Goal: Download file/media: Download file/media

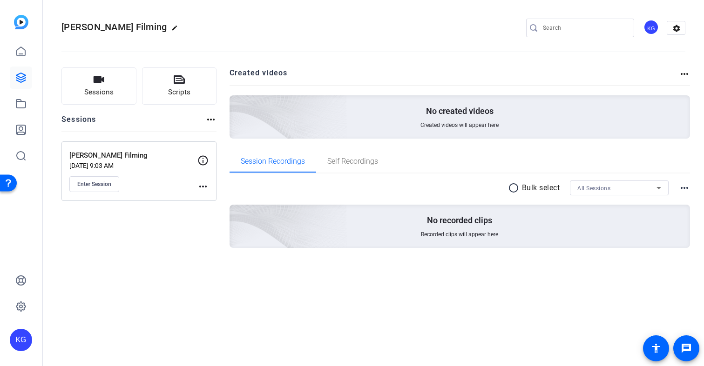
click at [88, 185] on span "Enter Session" at bounding box center [94, 184] width 34 height 7
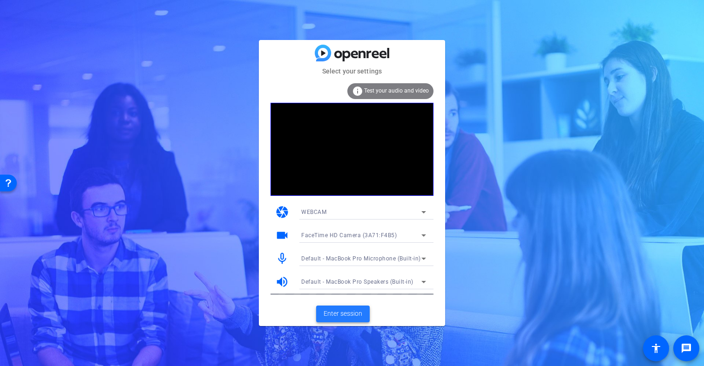
click at [342, 316] on span "Enter session" at bounding box center [342, 314] width 39 height 10
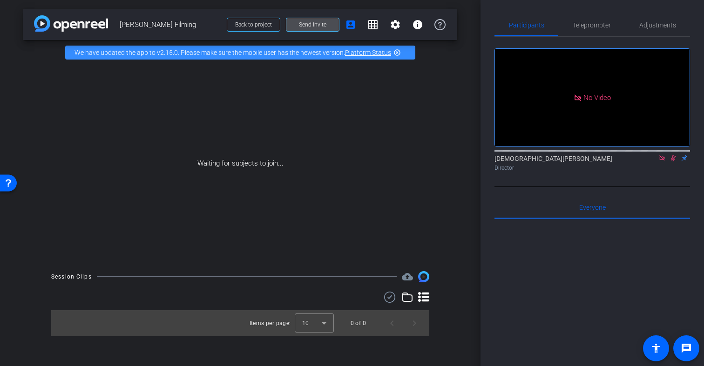
click at [320, 25] on span "Send invite" at bounding box center [312, 24] width 27 height 7
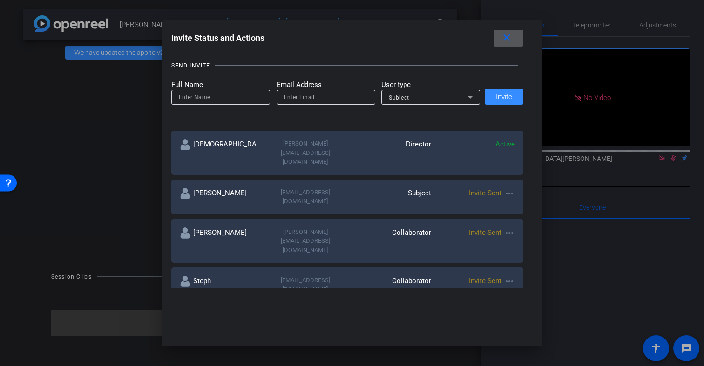
scroll to position [94, 0]
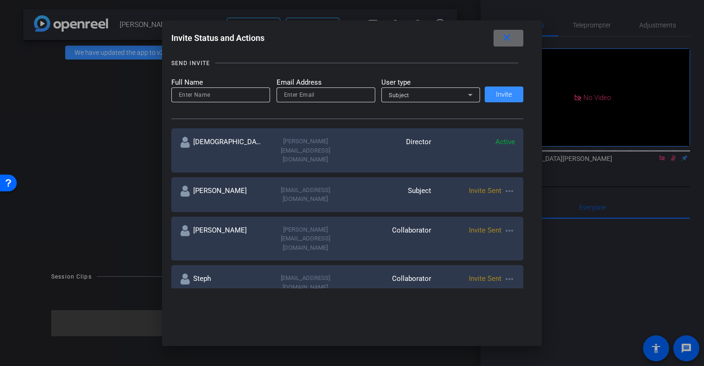
click at [501, 37] on mat-icon "close" at bounding box center [507, 38] width 12 height 12
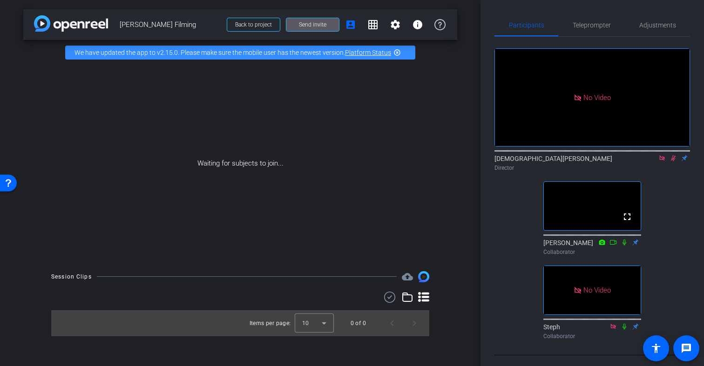
click at [319, 24] on span "Send invite" at bounding box center [312, 24] width 27 height 7
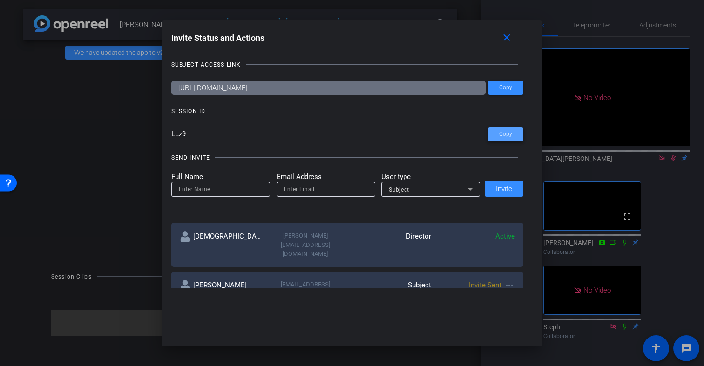
click at [510, 137] on span "Copy" at bounding box center [505, 134] width 13 height 7
click at [505, 38] on mat-icon "close" at bounding box center [507, 38] width 12 height 12
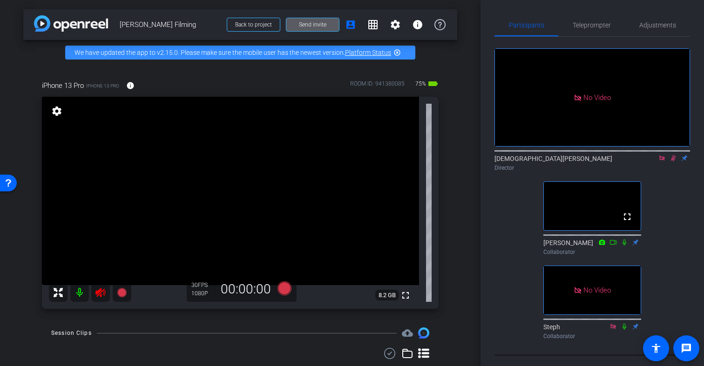
click at [101, 293] on icon at bounding box center [100, 292] width 10 height 9
click at [651, 25] on span "Adjustments" at bounding box center [657, 25] width 37 height 7
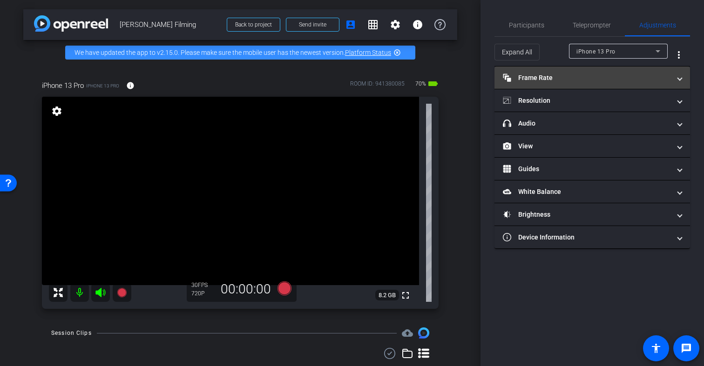
click at [644, 78] on mat-panel-title "Frame Rate Frame Rate" at bounding box center [587, 78] width 168 height 10
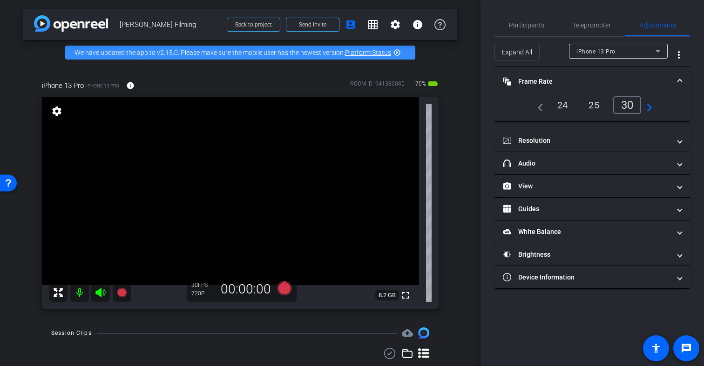
click at [681, 78] on span at bounding box center [680, 82] width 4 height 10
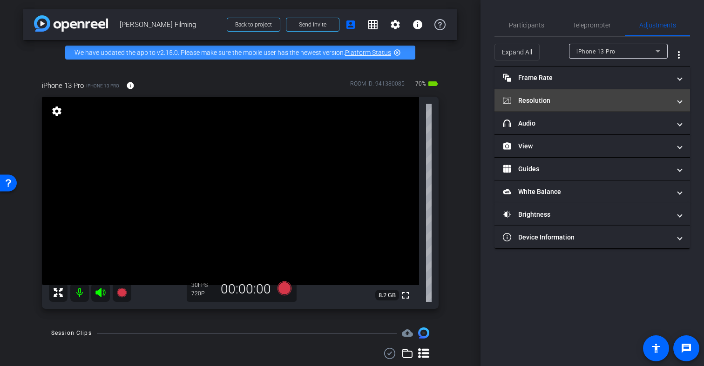
click at [667, 99] on mat-panel-title "Resolution" at bounding box center [587, 101] width 168 height 10
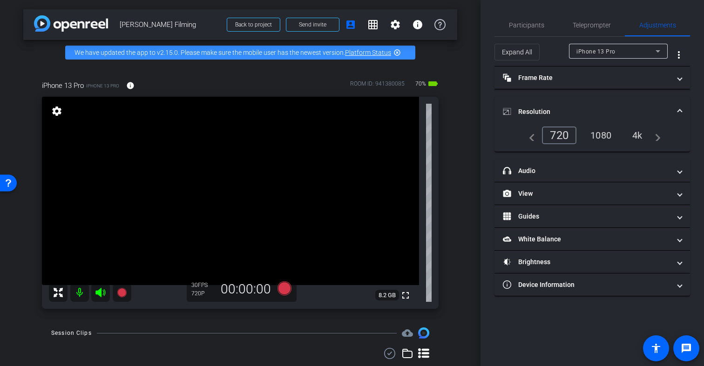
click at [636, 136] on div "4k" at bounding box center [637, 136] width 24 height 16
click at [678, 108] on span at bounding box center [680, 112] width 4 height 10
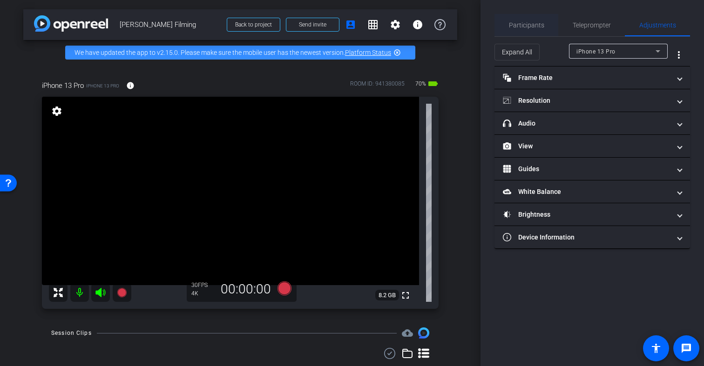
click at [523, 25] on span "Participants" at bounding box center [526, 25] width 35 height 7
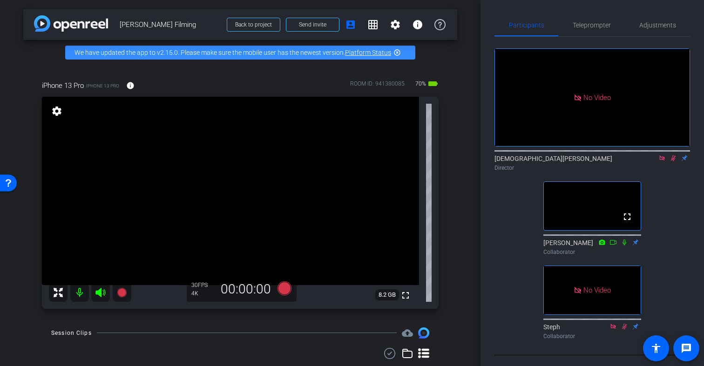
click at [673, 155] on icon at bounding box center [673, 158] width 5 height 6
click at [672, 155] on icon at bounding box center [673, 158] width 4 height 6
click at [671, 155] on icon at bounding box center [672, 158] width 7 height 7
click at [672, 155] on icon at bounding box center [672, 158] width 7 height 7
click at [673, 155] on icon at bounding box center [673, 158] width 5 height 6
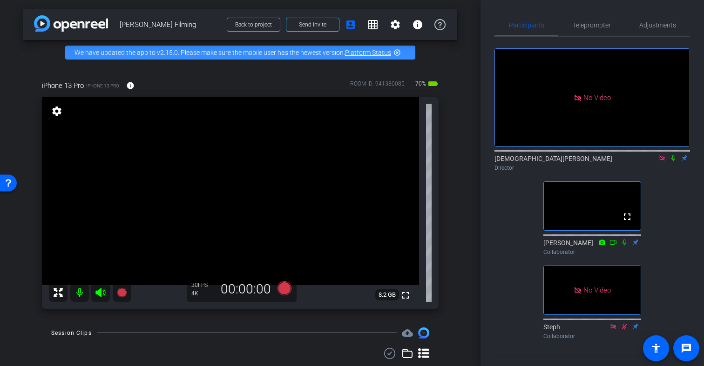
click at [673, 155] on icon at bounding box center [672, 158] width 7 height 7
click at [674, 155] on icon at bounding box center [672, 158] width 7 height 7
click at [672, 155] on icon at bounding box center [672, 158] width 7 height 7
click at [674, 154] on mat-icon at bounding box center [672, 158] width 11 height 8
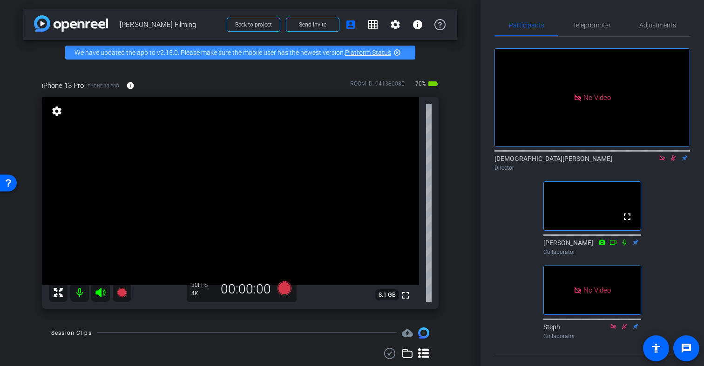
click at [674, 154] on mat-icon at bounding box center [672, 158] width 11 height 8
click at [673, 155] on icon at bounding box center [672, 158] width 7 height 7
click at [674, 155] on icon at bounding box center [672, 158] width 7 height 7
click at [672, 155] on icon at bounding box center [672, 158] width 7 height 7
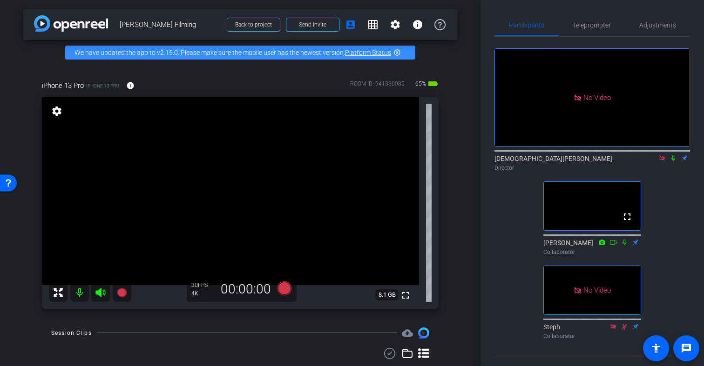
click at [674, 155] on icon at bounding box center [673, 158] width 4 height 6
click at [674, 155] on icon at bounding box center [672, 158] width 7 height 7
click at [672, 155] on icon at bounding box center [673, 158] width 5 height 6
click at [672, 155] on icon at bounding box center [672, 158] width 7 height 7
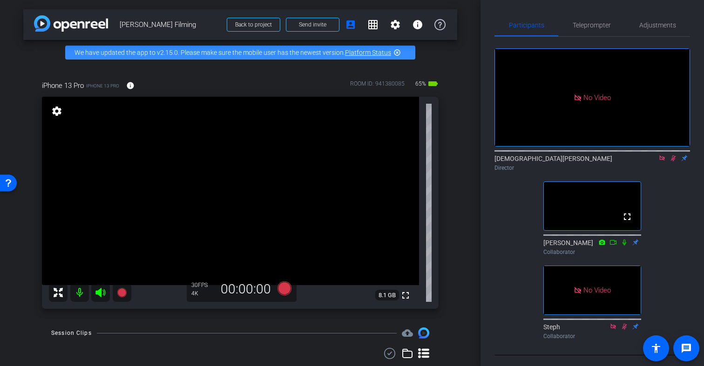
click at [672, 155] on icon at bounding box center [672, 158] width 7 height 7
click at [672, 155] on icon at bounding box center [673, 158] width 4 height 6
click at [672, 155] on icon at bounding box center [673, 158] width 5 height 6
click at [267, 164] on video at bounding box center [230, 191] width 377 height 188
click at [239, 172] on video at bounding box center [230, 191] width 377 height 188
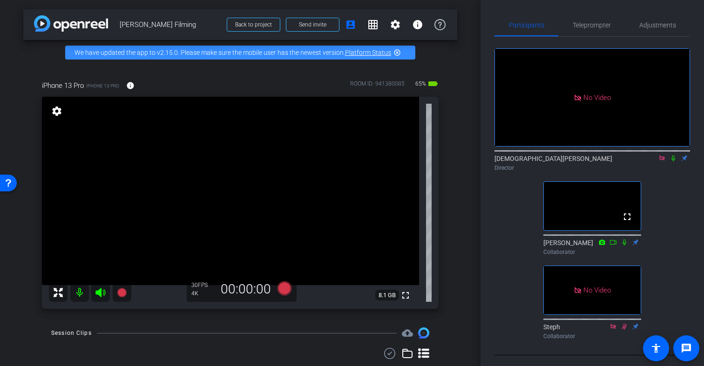
click at [671, 155] on icon at bounding box center [672, 158] width 7 height 7
click at [234, 162] on video at bounding box center [230, 191] width 377 height 188
click at [287, 288] on icon at bounding box center [284, 289] width 14 height 14
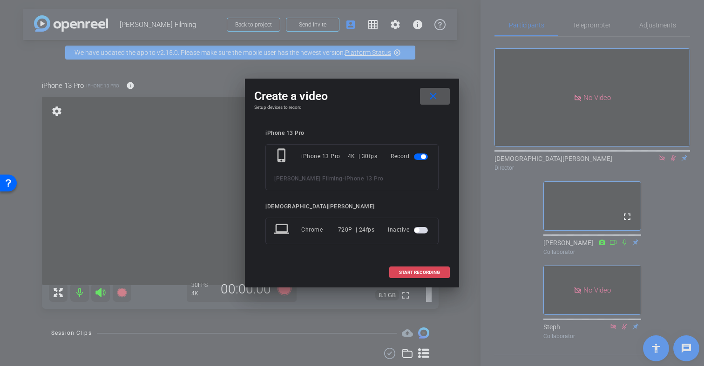
click at [410, 274] on span "START RECORDING" at bounding box center [419, 272] width 41 height 5
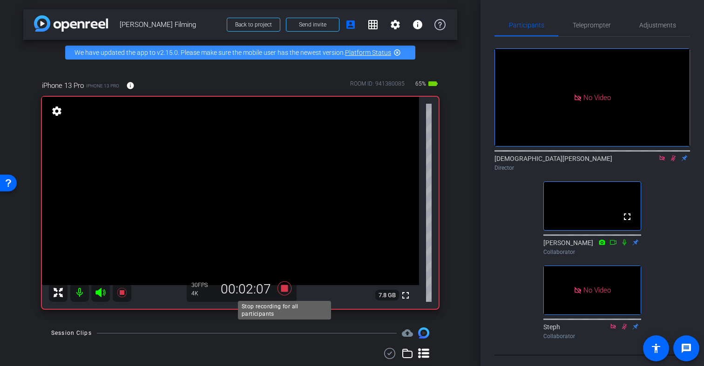
click at [287, 289] on icon at bounding box center [284, 289] width 14 height 14
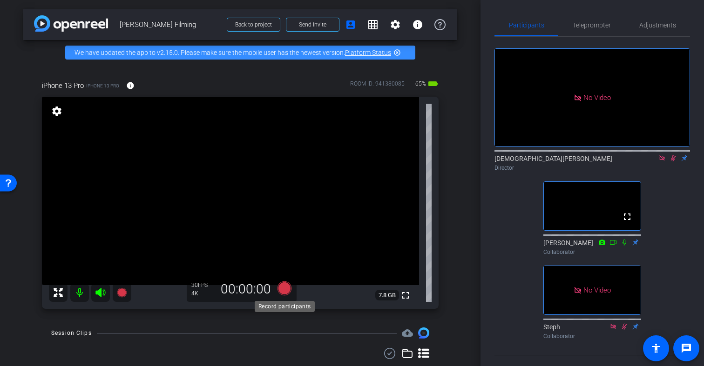
click at [286, 290] on icon at bounding box center [284, 289] width 14 height 14
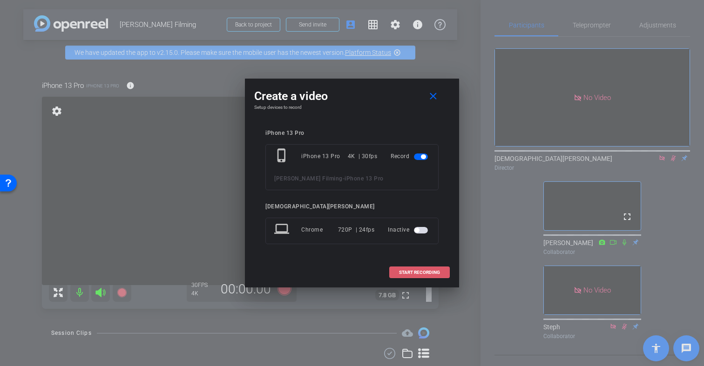
click at [408, 273] on span "START RECORDING" at bounding box center [419, 272] width 41 height 5
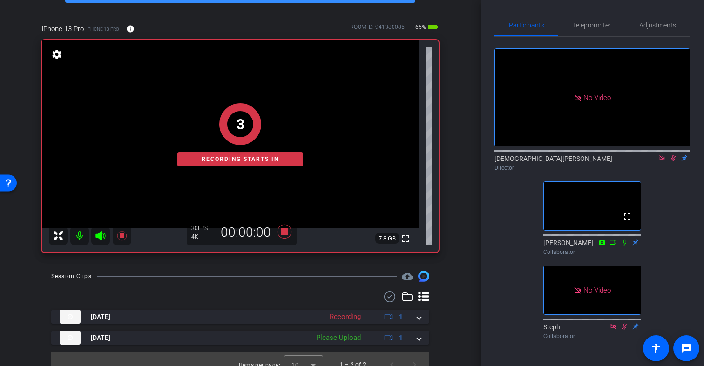
scroll to position [68, 0]
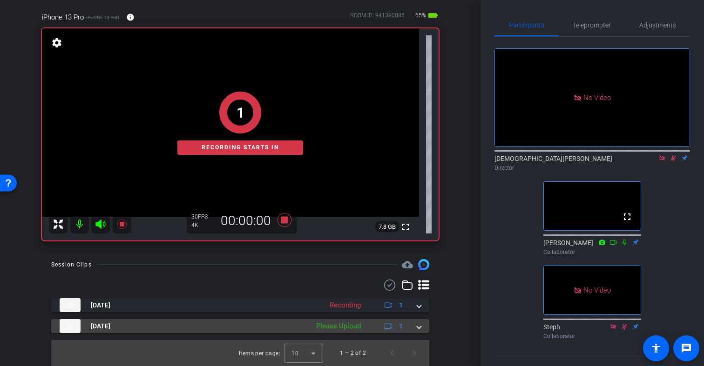
click at [419, 329] on span at bounding box center [419, 327] width 4 height 10
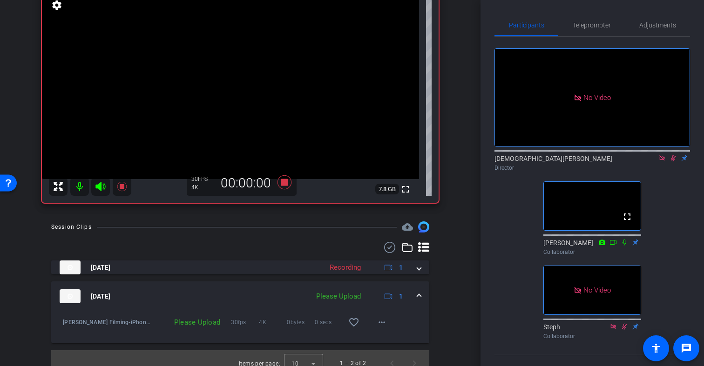
scroll to position [116, 0]
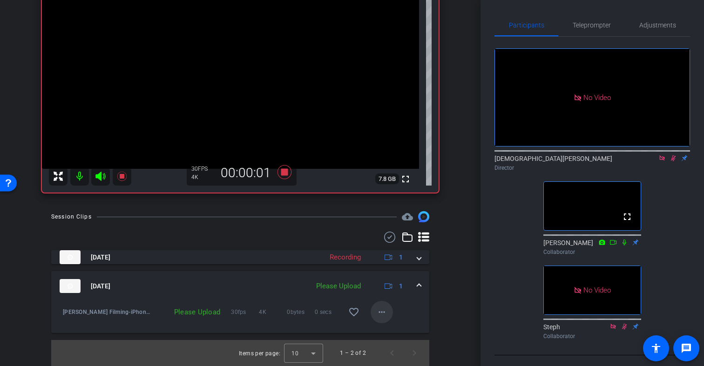
click at [382, 313] on mat-icon "more_horiz" at bounding box center [381, 312] width 11 height 11
click at [400, 332] on span "Upload" at bounding box center [396, 331] width 37 height 11
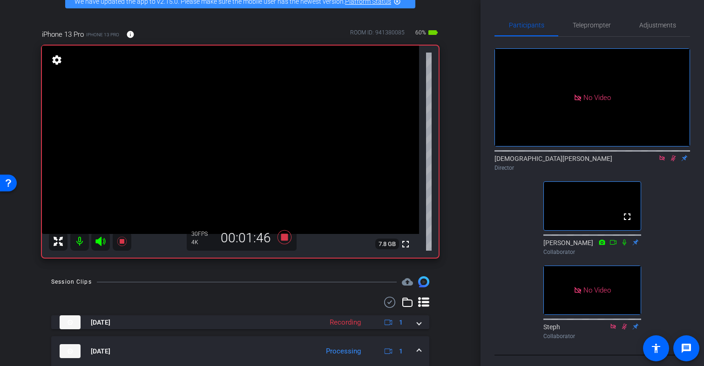
scroll to position [41, 0]
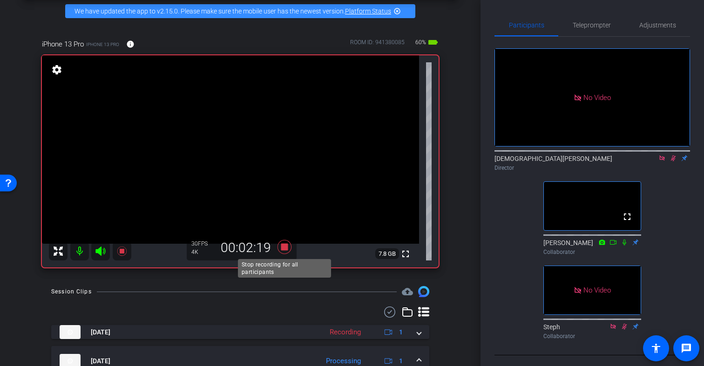
click at [284, 245] on icon at bounding box center [284, 247] width 14 height 14
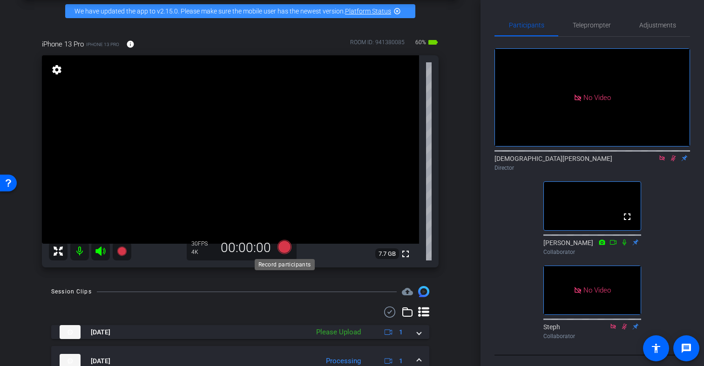
click at [284, 245] on icon at bounding box center [284, 247] width 14 height 14
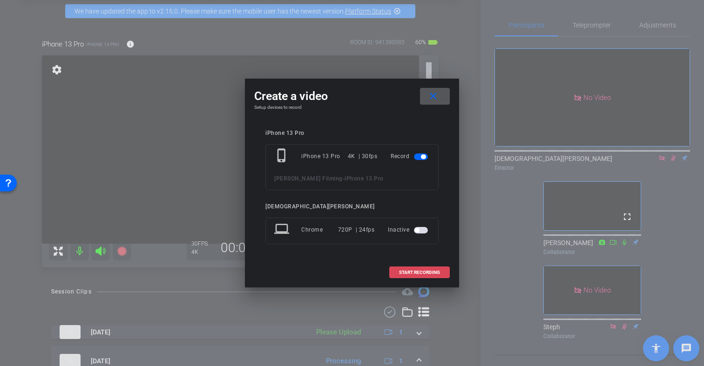
click at [401, 270] on span "START RECORDING" at bounding box center [419, 272] width 41 height 5
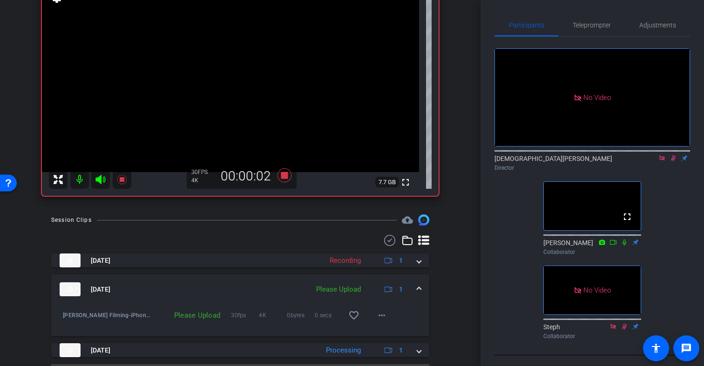
scroll to position [119, 0]
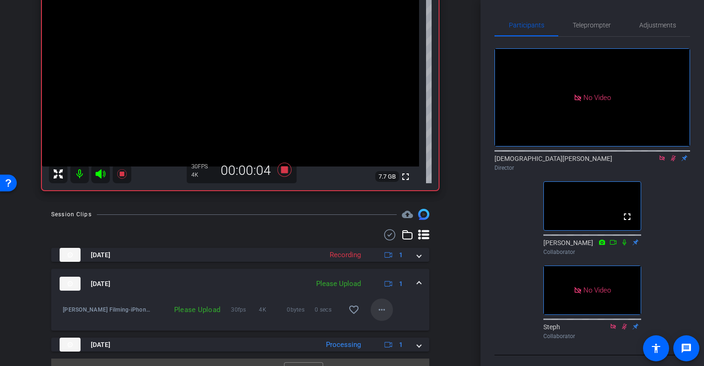
click at [383, 311] on mat-icon "more_horiz" at bounding box center [381, 309] width 11 height 11
click at [398, 329] on span "Upload" at bounding box center [396, 329] width 37 height 11
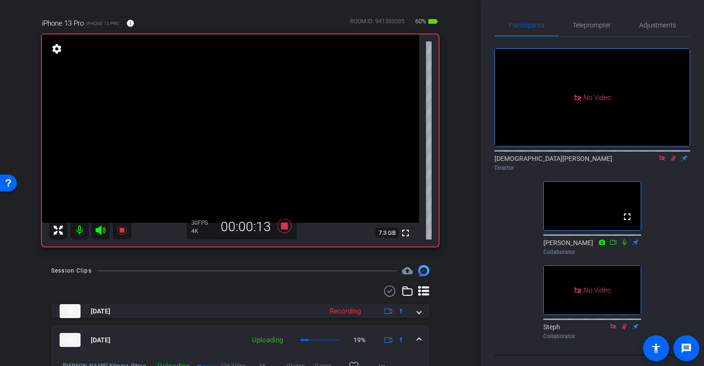
scroll to position [59, 0]
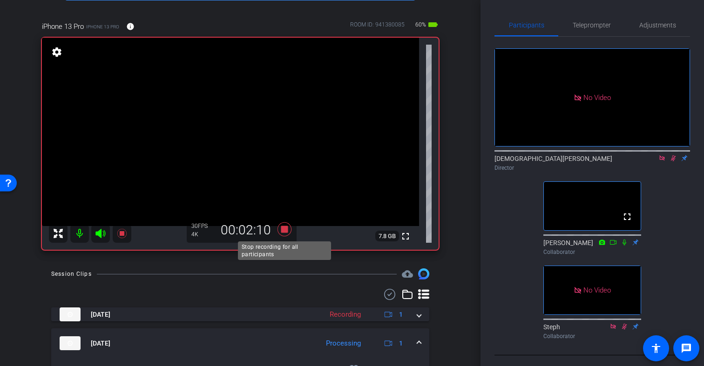
click at [283, 230] on icon at bounding box center [284, 229] width 14 height 14
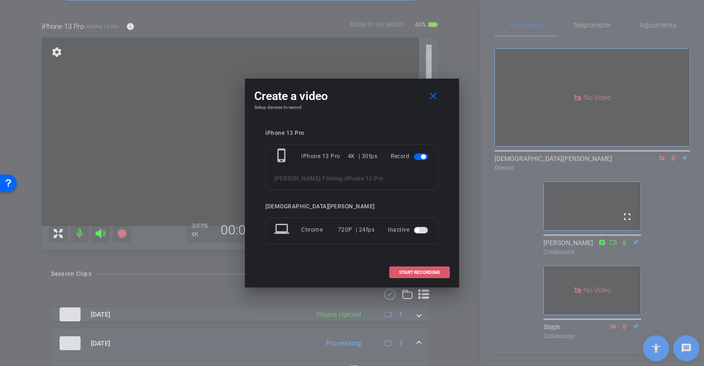
click at [391, 272] on span at bounding box center [420, 273] width 60 height 22
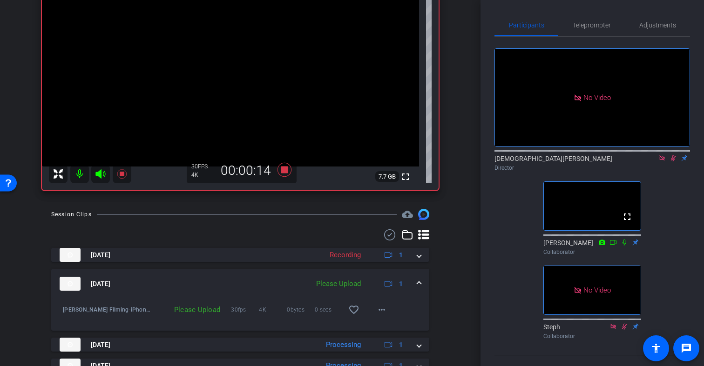
scroll to position [158, 0]
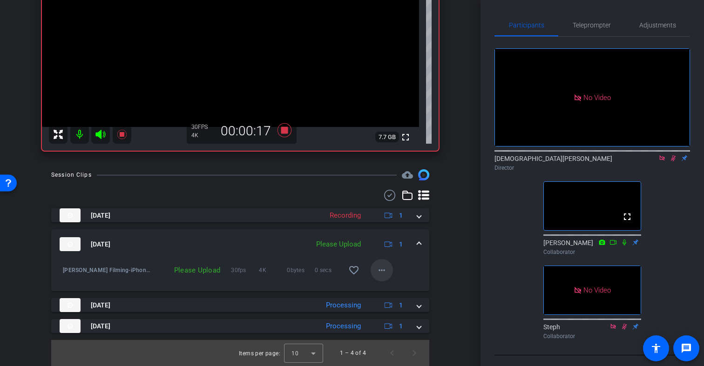
click at [383, 270] on mat-icon "more_horiz" at bounding box center [381, 270] width 11 height 11
click at [396, 288] on span "Upload" at bounding box center [396, 289] width 37 height 11
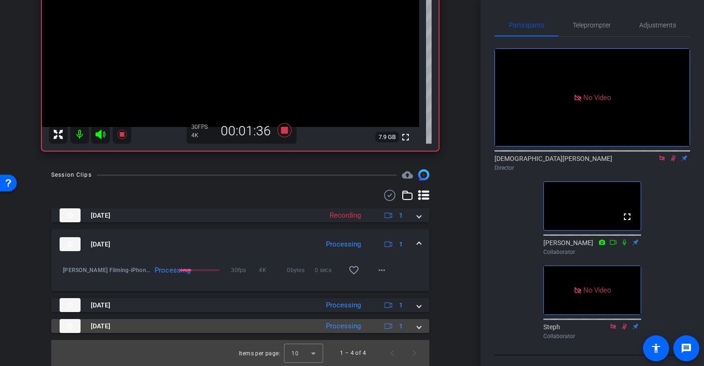
click at [420, 328] on span at bounding box center [419, 327] width 4 height 10
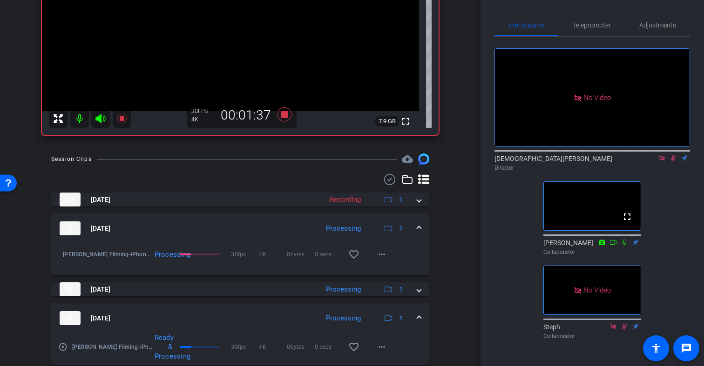
scroll to position [206, 0]
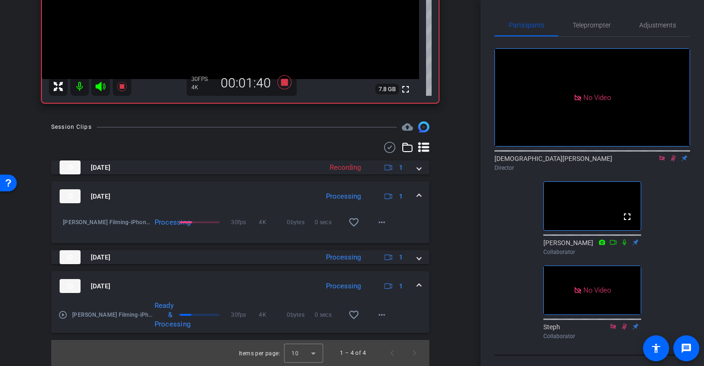
click at [64, 315] on mat-icon "play_circle_outline" at bounding box center [62, 314] width 9 height 9
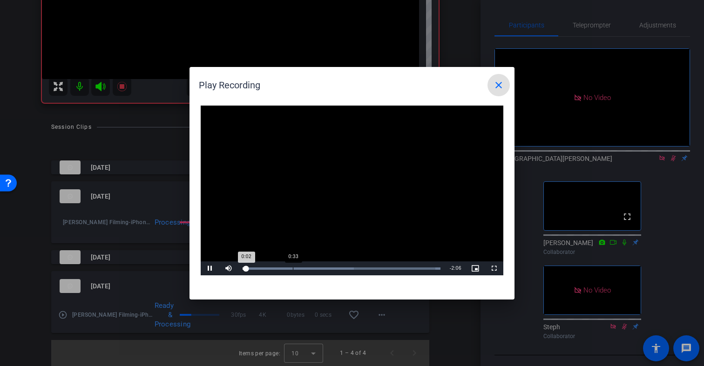
click at [296, 267] on div "Loaded : 100.00% 0:33 0:02" at bounding box center [341, 269] width 207 height 14
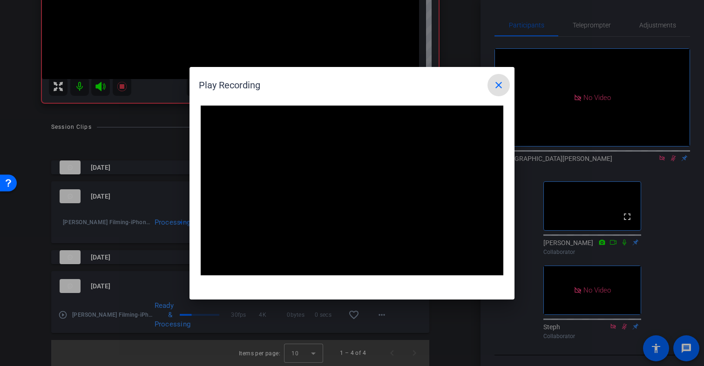
click at [497, 87] on mat-icon "close" at bounding box center [498, 85] width 11 height 11
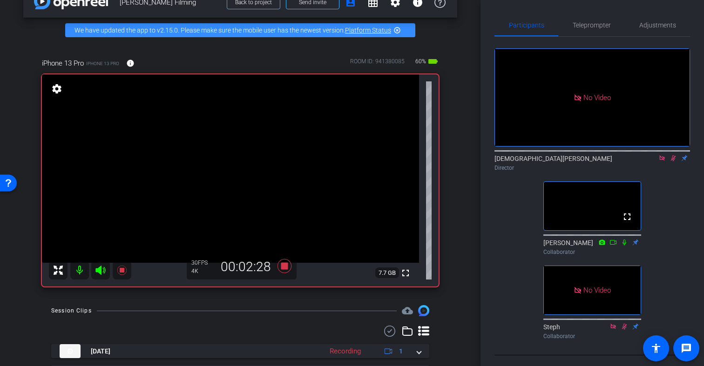
scroll to position [1, 0]
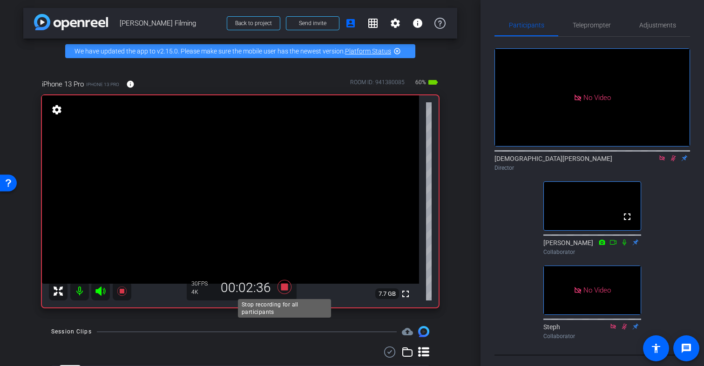
click at [284, 288] on icon at bounding box center [284, 287] width 14 height 14
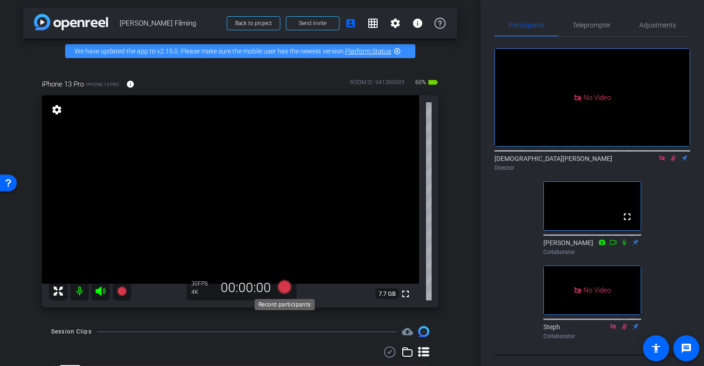
click at [285, 287] on icon at bounding box center [284, 287] width 14 height 14
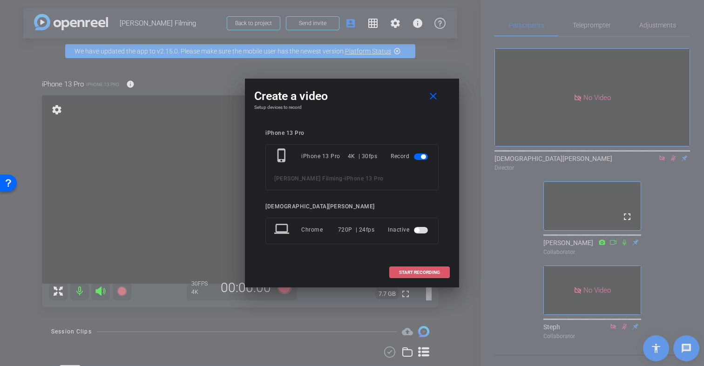
click at [429, 271] on span "START RECORDING" at bounding box center [419, 272] width 41 height 5
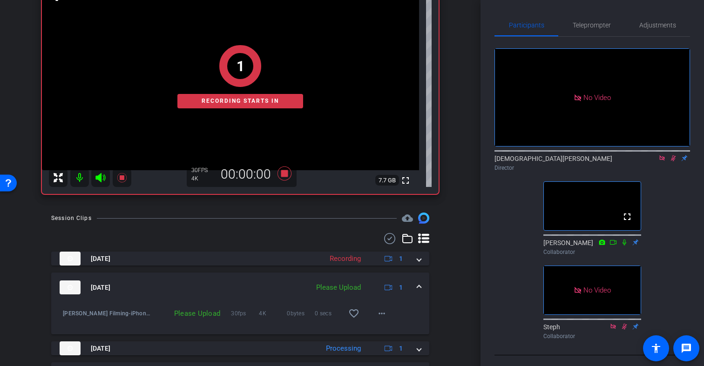
scroll to position [120, 0]
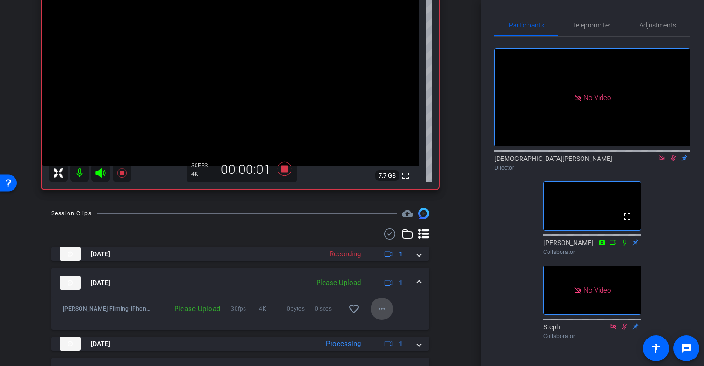
click at [383, 309] on mat-icon "more_horiz" at bounding box center [381, 308] width 11 height 11
click at [395, 327] on span "Upload" at bounding box center [396, 328] width 37 height 11
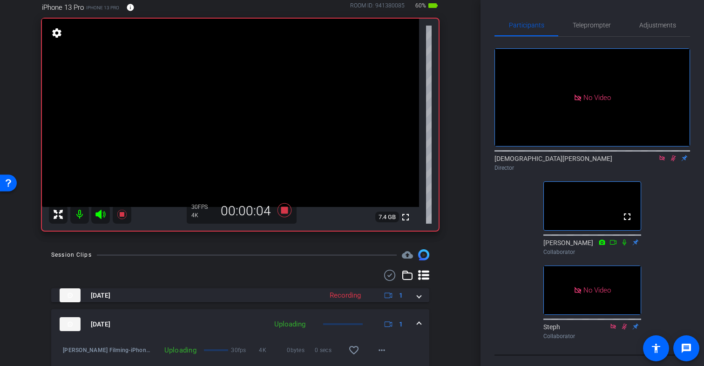
scroll to position [70, 0]
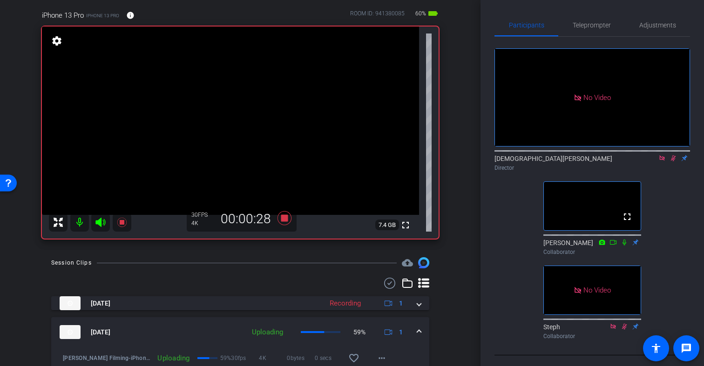
click at [672, 155] on icon at bounding box center [673, 158] width 5 height 6
click at [672, 155] on icon at bounding box center [673, 158] width 4 height 6
click at [673, 155] on icon at bounding box center [673, 158] width 5 height 6
click at [673, 155] on icon at bounding box center [672, 158] width 7 height 7
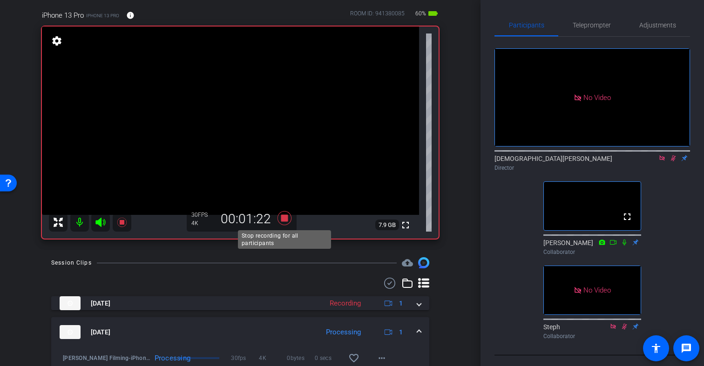
click at [284, 218] on icon at bounding box center [284, 218] width 14 height 14
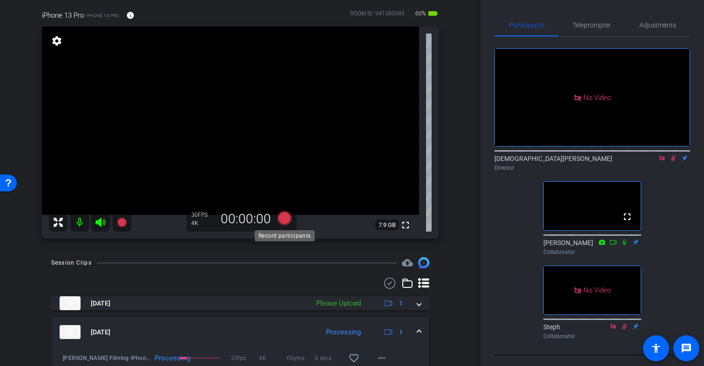
click at [285, 220] on icon at bounding box center [284, 218] width 14 height 14
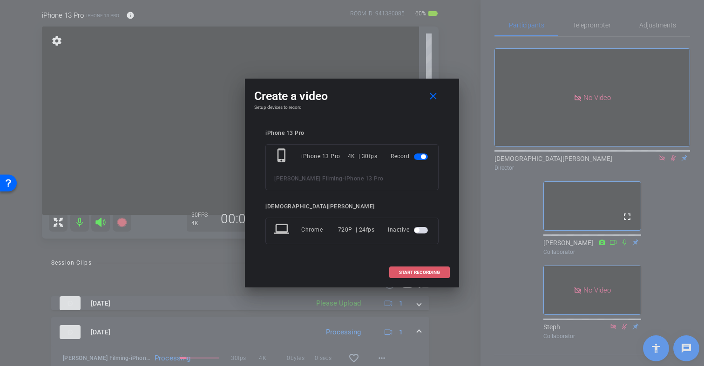
click at [428, 272] on span "START RECORDING" at bounding box center [419, 272] width 41 height 5
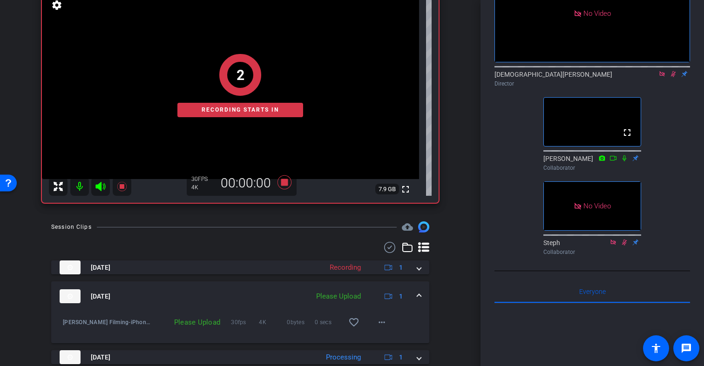
scroll to position [110, 0]
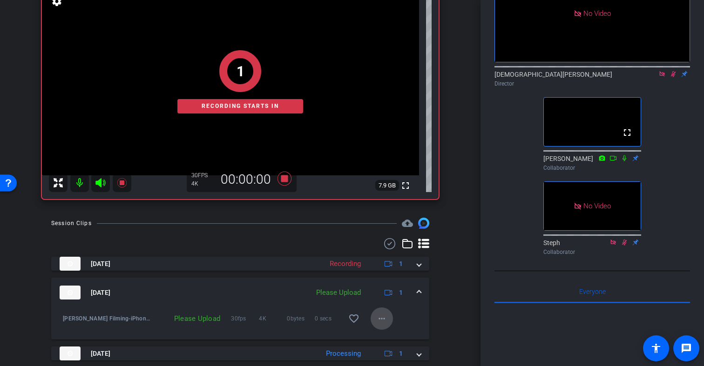
click at [380, 320] on mat-icon "more_horiz" at bounding box center [381, 318] width 11 height 11
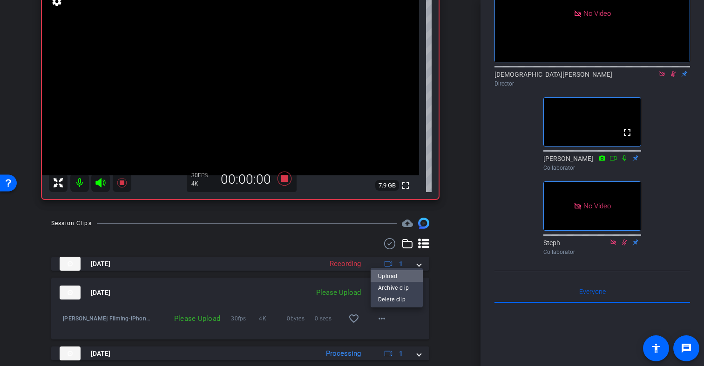
click at [400, 276] on span "Upload" at bounding box center [396, 276] width 37 height 11
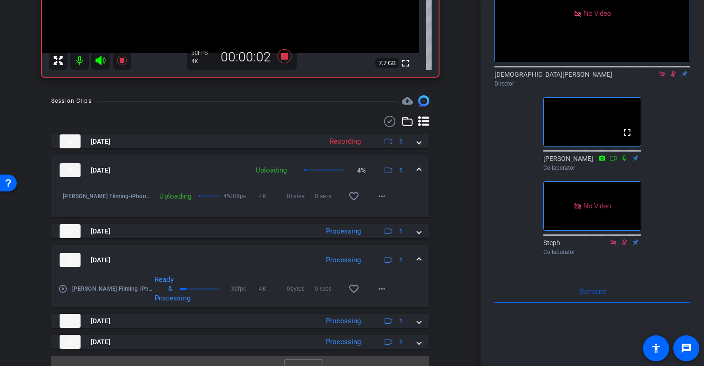
scroll to position [248, 0]
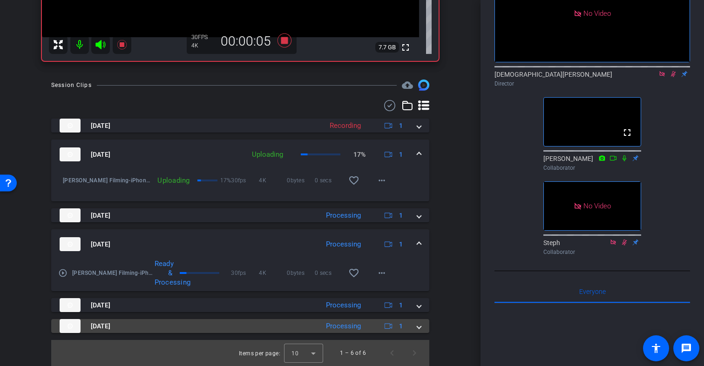
click at [419, 327] on span at bounding box center [419, 327] width 4 height 10
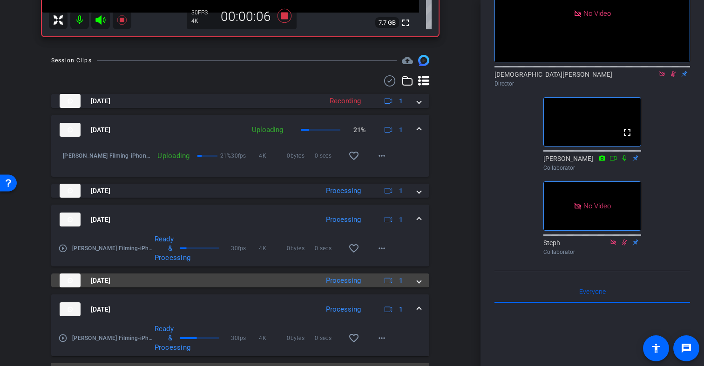
scroll to position [281, 0]
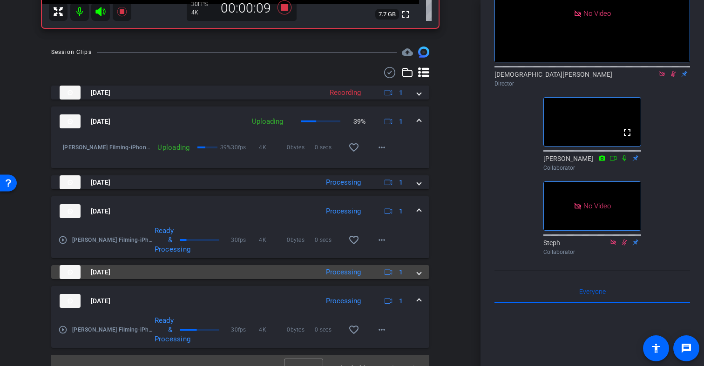
click at [417, 274] on span at bounding box center [419, 273] width 4 height 10
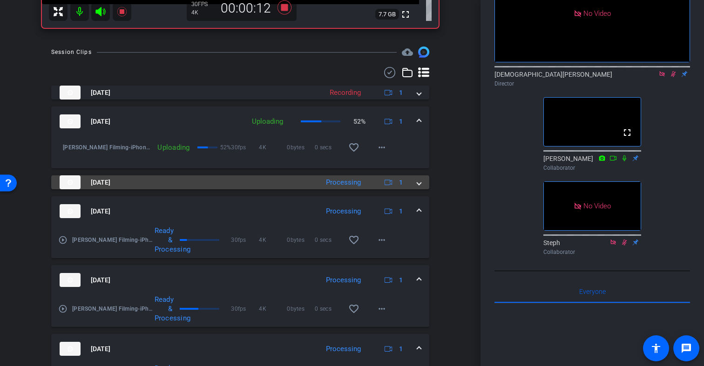
click at [418, 182] on span at bounding box center [419, 183] width 4 height 10
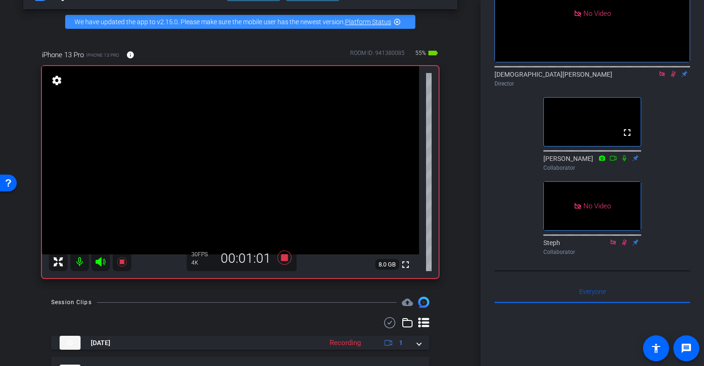
scroll to position [26, 0]
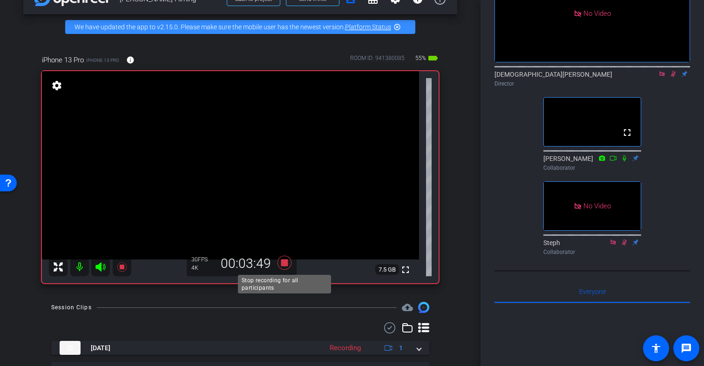
click at [285, 264] on icon at bounding box center [284, 263] width 14 height 14
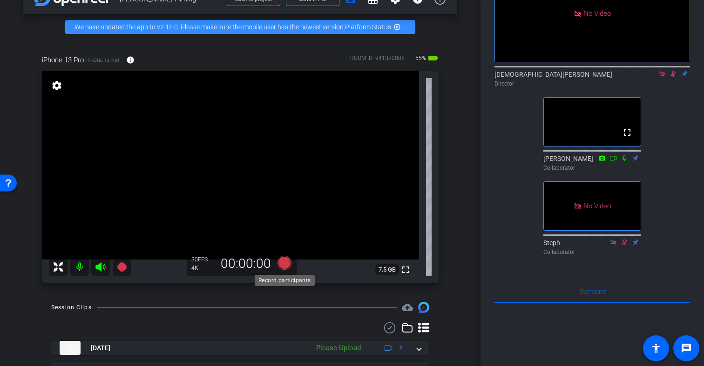
click at [284, 262] on icon at bounding box center [284, 263] width 14 height 14
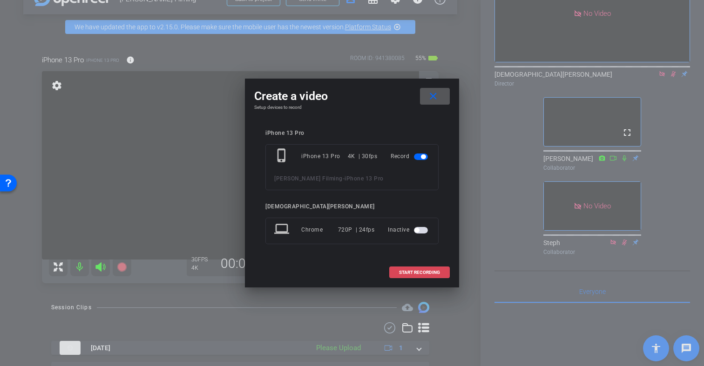
click at [418, 272] on span "START RECORDING" at bounding box center [419, 272] width 41 height 5
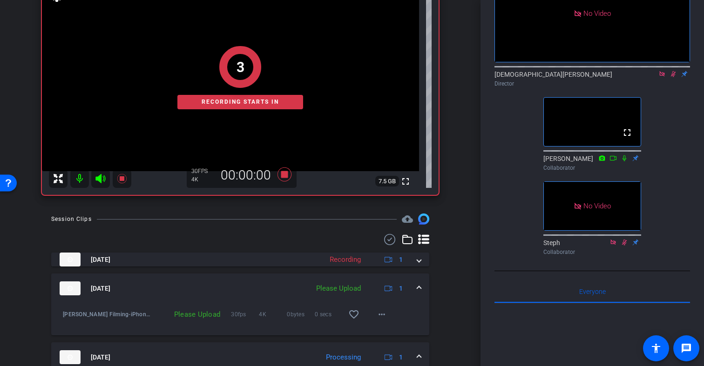
scroll to position [122, 0]
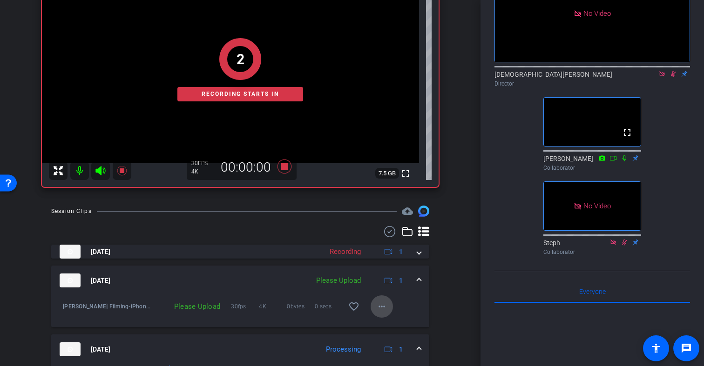
click at [380, 305] on mat-icon "more_horiz" at bounding box center [381, 306] width 11 height 11
click at [390, 325] on span "Upload" at bounding box center [396, 326] width 37 height 11
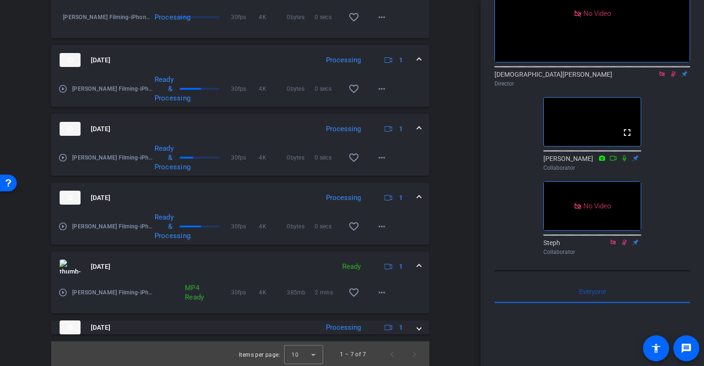
scroll to position [413, 0]
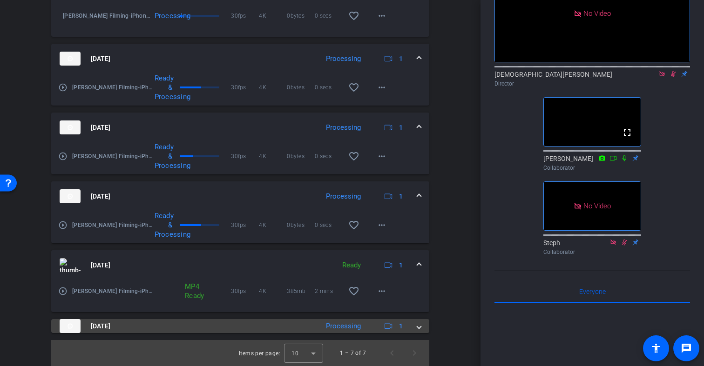
click at [418, 327] on span at bounding box center [419, 327] width 4 height 10
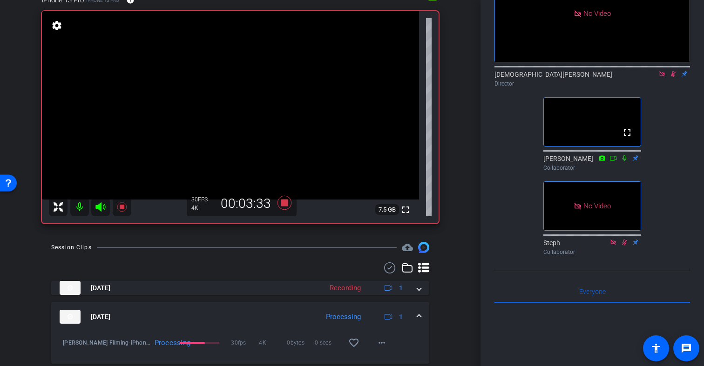
scroll to position [75, 0]
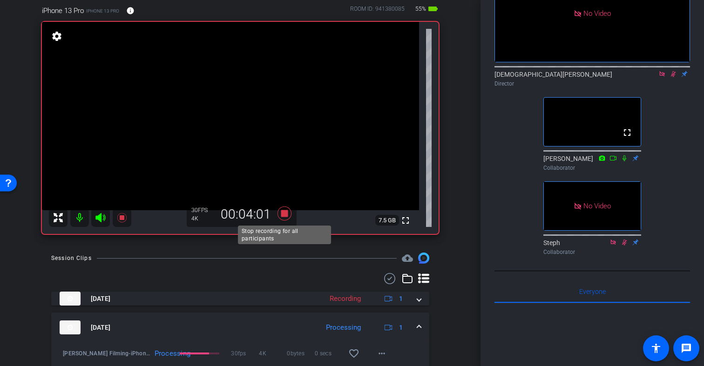
click at [285, 212] on icon at bounding box center [284, 214] width 14 height 14
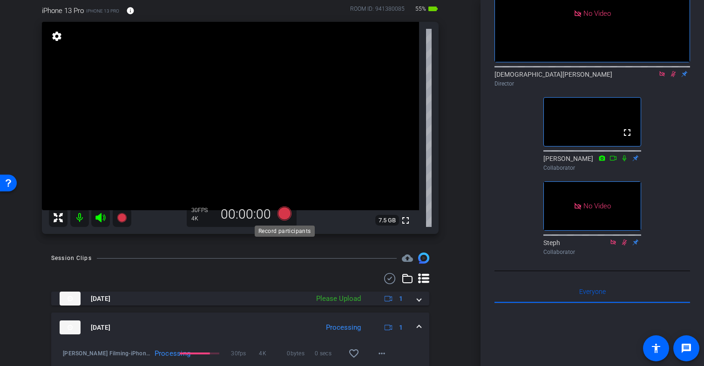
click at [285, 214] on icon at bounding box center [284, 214] width 14 height 14
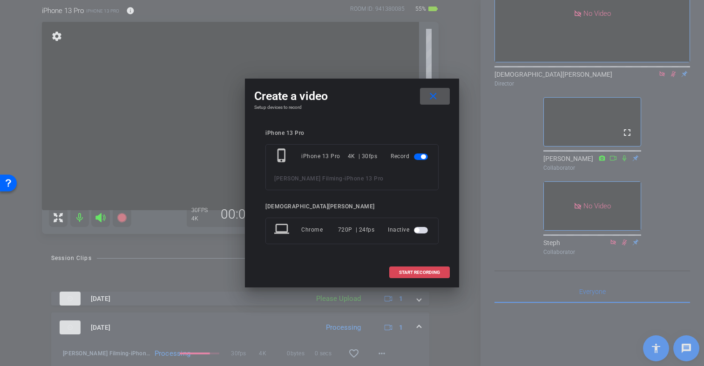
click at [396, 269] on span at bounding box center [420, 273] width 60 height 22
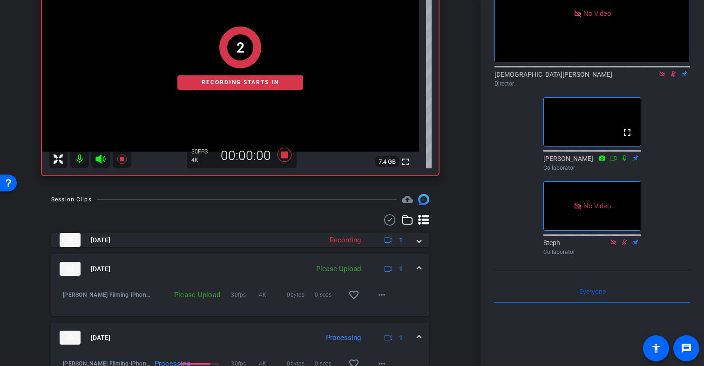
scroll to position [140, 0]
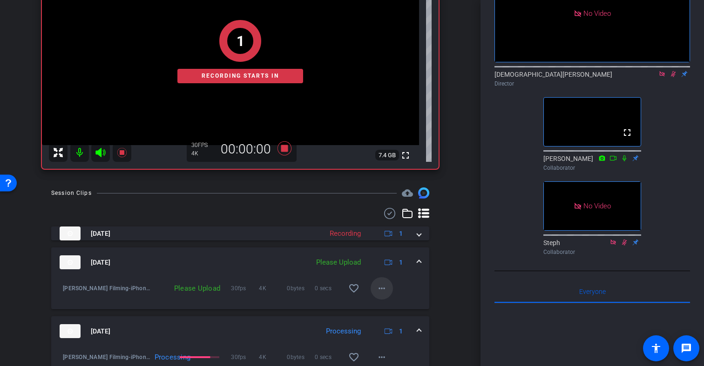
click at [383, 289] on mat-icon "more_horiz" at bounding box center [381, 288] width 11 height 11
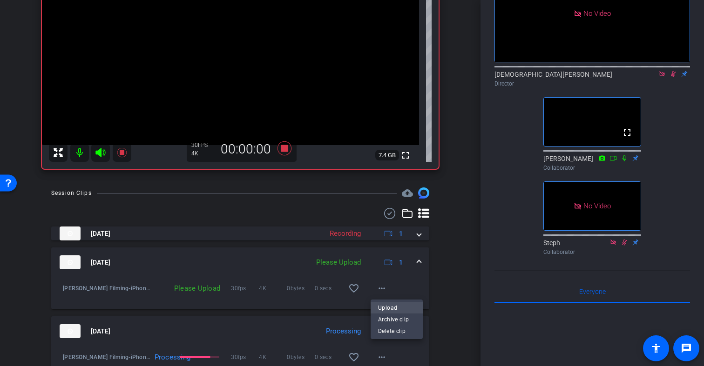
click at [398, 308] on span "Upload" at bounding box center [396, 307] width 37 height 11
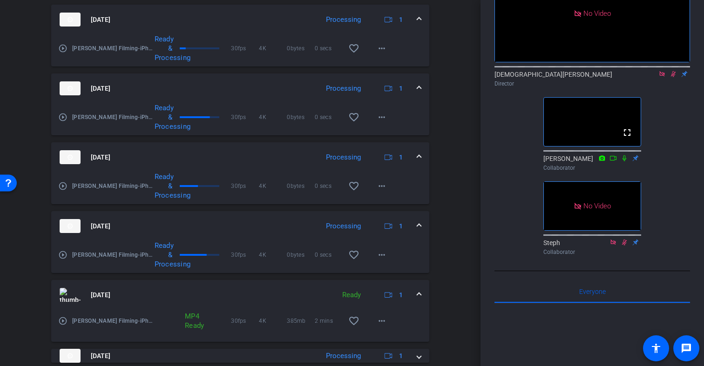
scroll to position [482, 0]
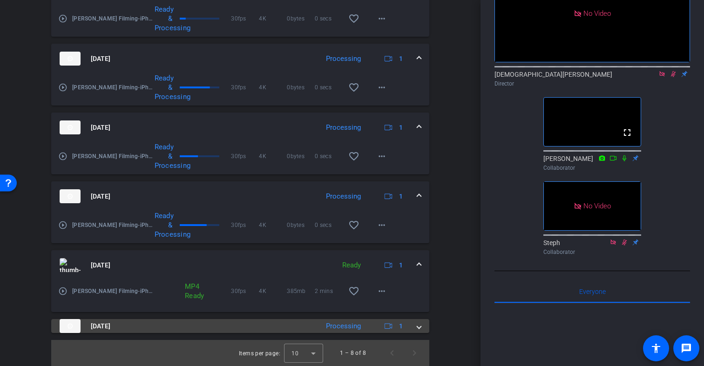
click at [420, 328] on span at bounding box center [419, 327] width 4 height 10
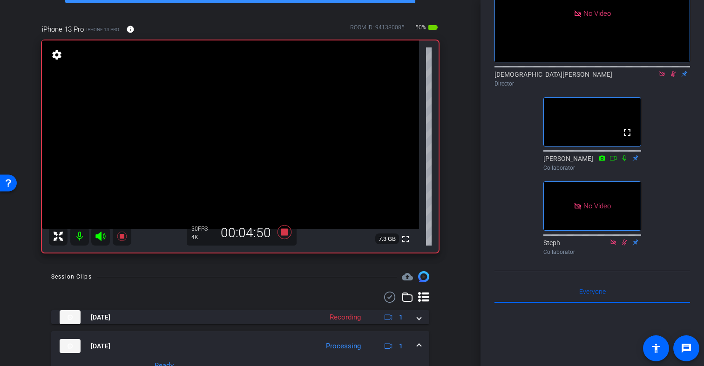
scroll to position [54, 0]
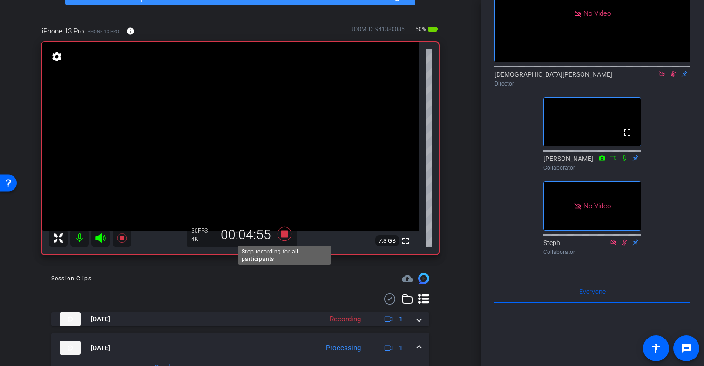
click at [283, 235] on icon at bounding box center [284, 234] width 14 height 14
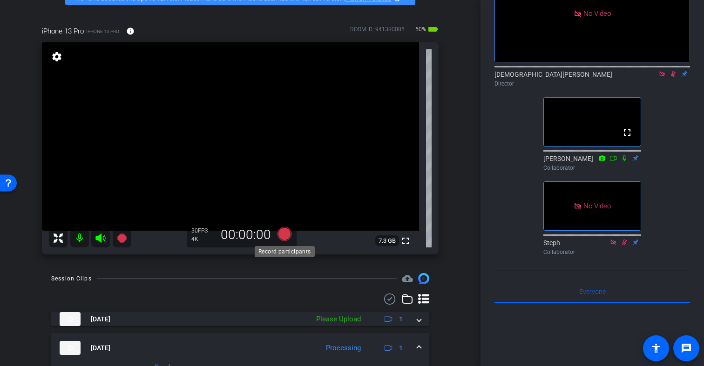
click at [282, 234] on icon at bounding box center [284, 234] width 14 height 14
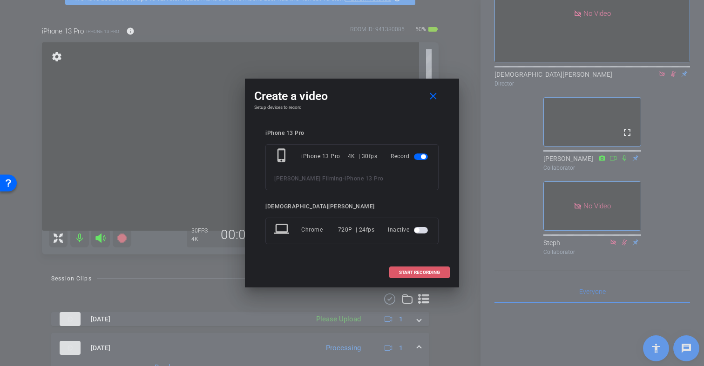
click at [397, 271] on span at bounding box center [420, 273] width 60 height 22
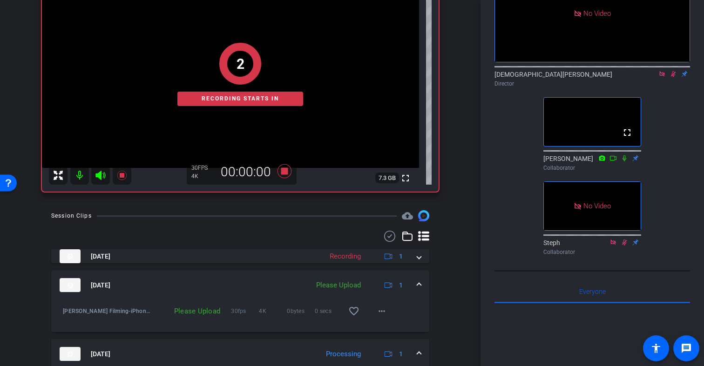
scroll to position [134, 0]
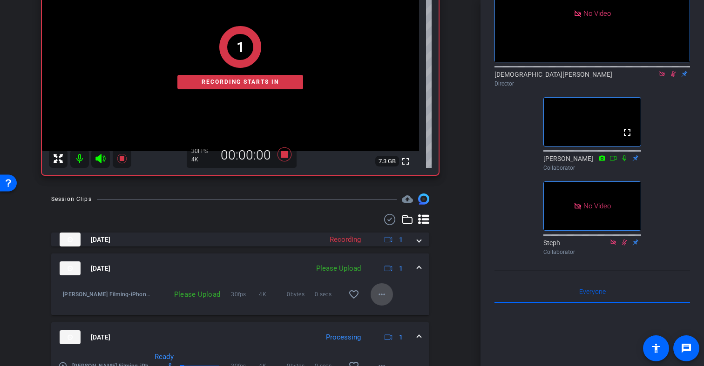
click at [380, 293] on mat-icon "more_horiz" at bounding box center [381, 294] width 11 height 11
click at [391, 309] on span "Upload" at bounding box center [396, 314] width 37 height 11
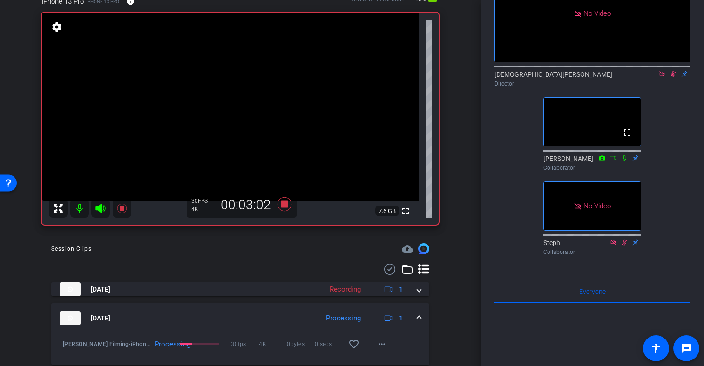
scroll to position [87, 0]
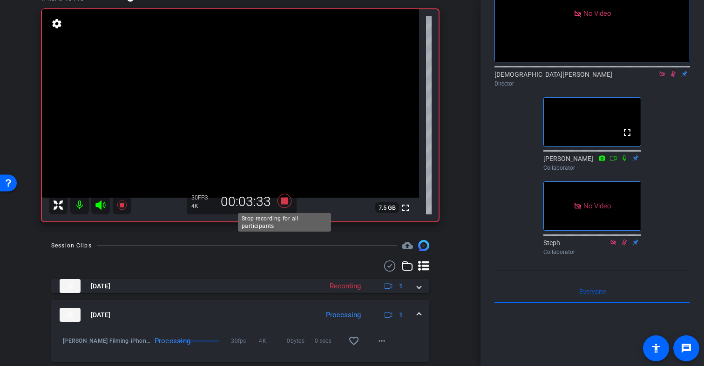
click at [285, 201] on icon at bounding box center [284, 201] width 14 height 14
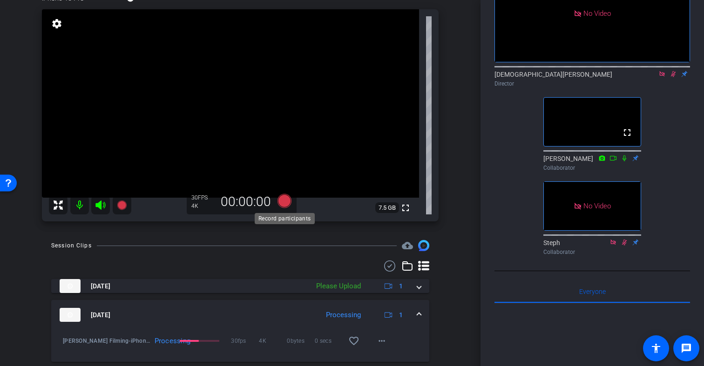
click at [284, 202] on icon at bounding box center [284, 201] width 14 height 14
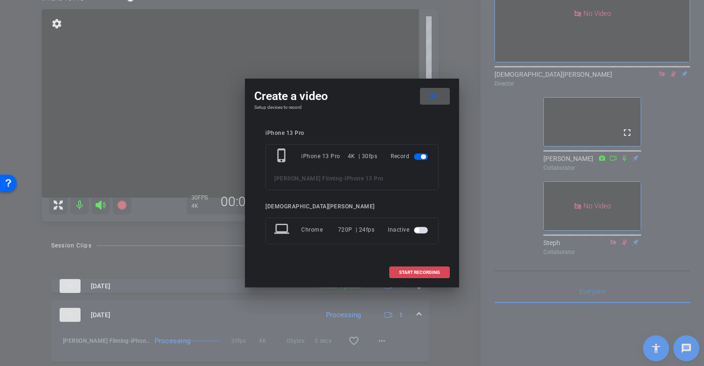
click at [396, 269] on span at bounding box center [420, 273] width 60 height 22
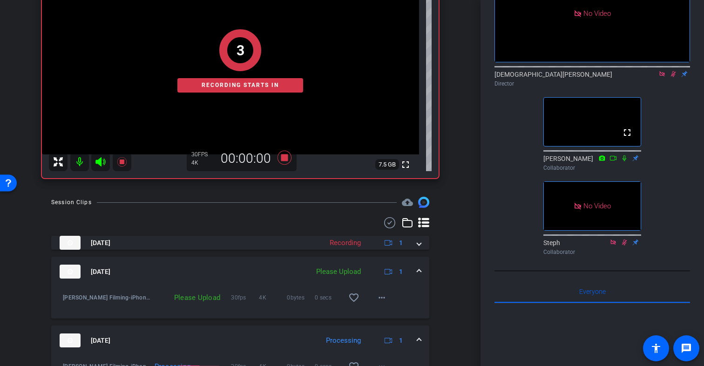
scroll to position [176, 0]
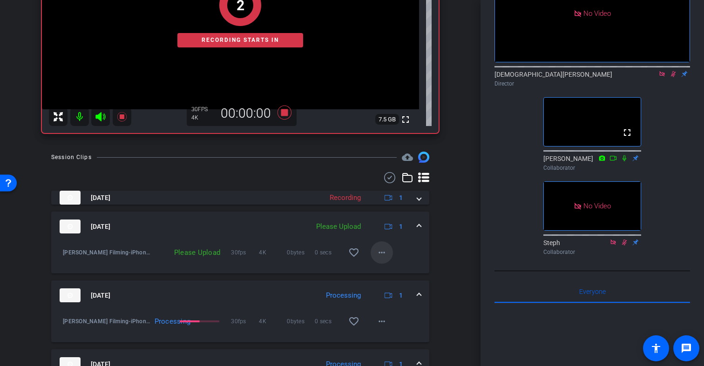
click at [381, 255] on mat-icon "more_horiz" at bounding box center [381, 252] width 11 height 11
click at [393, 275] on span "Upload" at bounding box center [396, 272] width 37 height 11
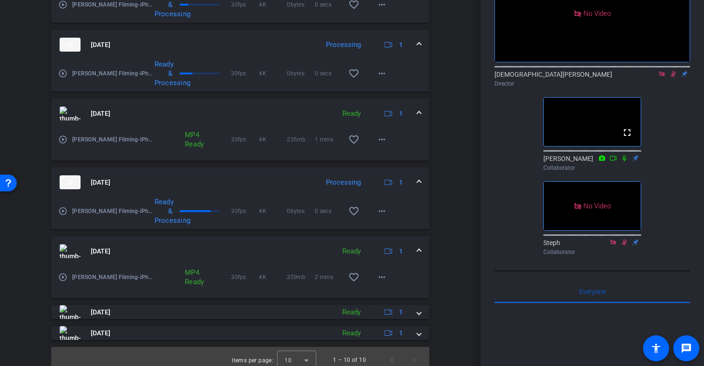
scroll to position [571, 0]
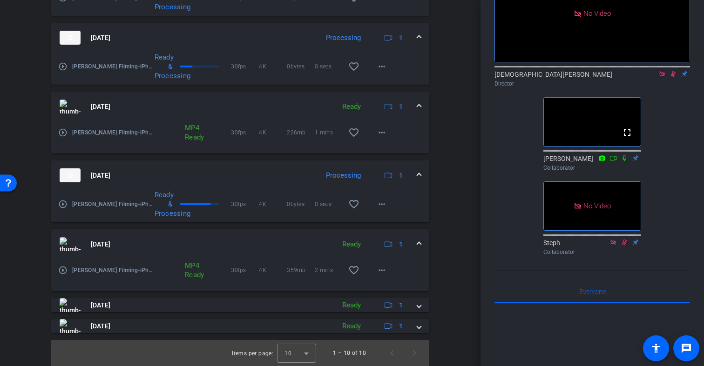
click at [420, 244] on span at bounding box center [419, 245] width 4 height 10
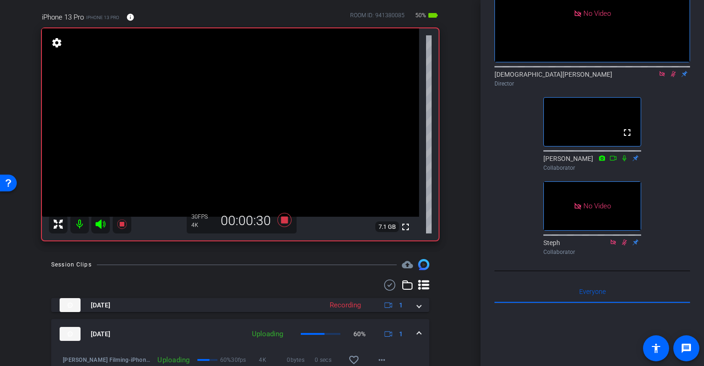
scroll to position [54, 0]
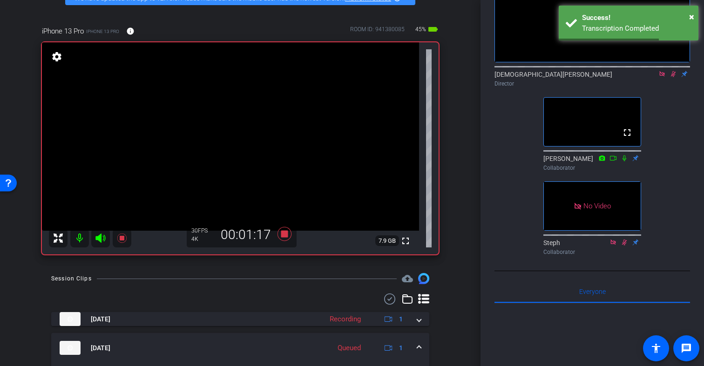
click at [672, 71] on icon at bounding box center [673, 74] width 5 height 6
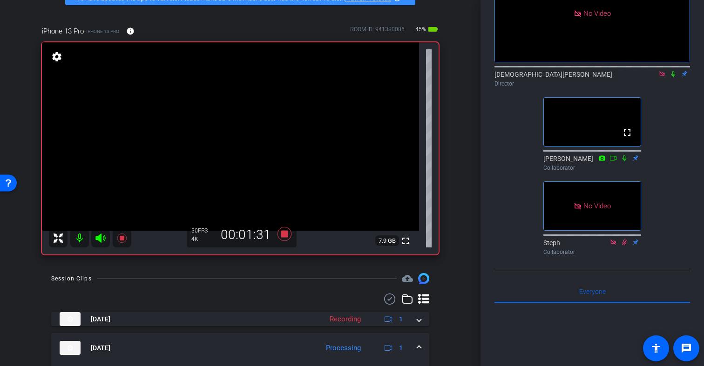
click at [672, 71] on icon at bounding box center [673, 74] width 4 height 6
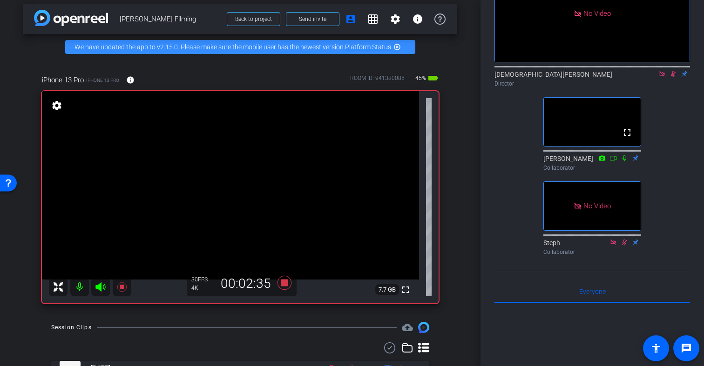
scroll to position [16, 0]
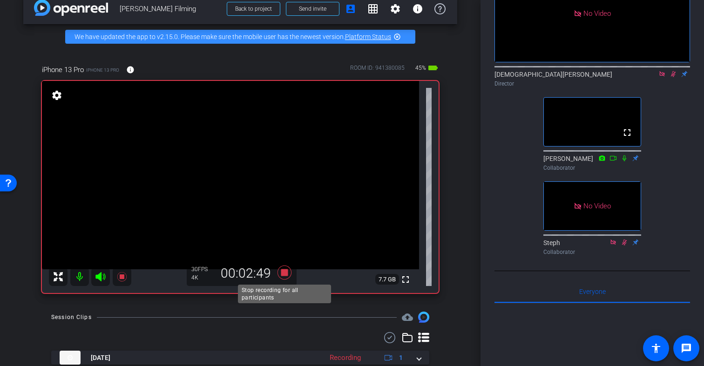
click at [287, 274] on icon at bounding box center [284, 273] width 14 height 14
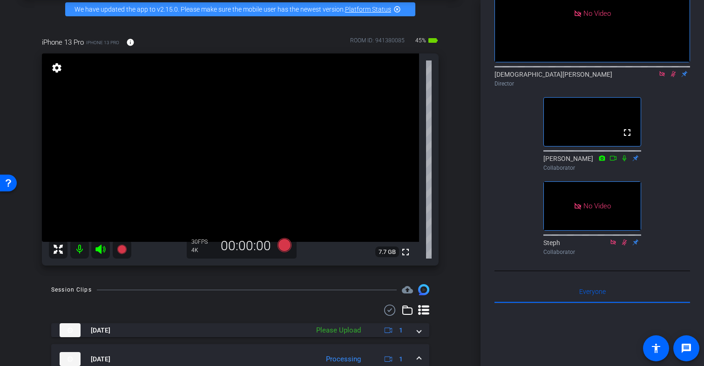
scroll to position [48, 0]
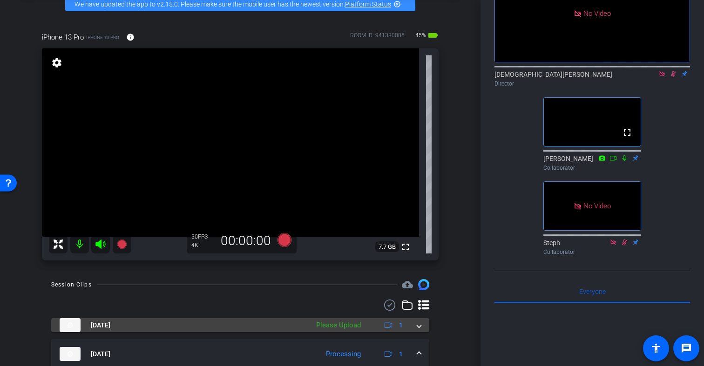
click at [421, 326] on mat-expansion-panel-header "[DATE] Please Upload 1" at bounding box center [240, 325] width 378 height 14
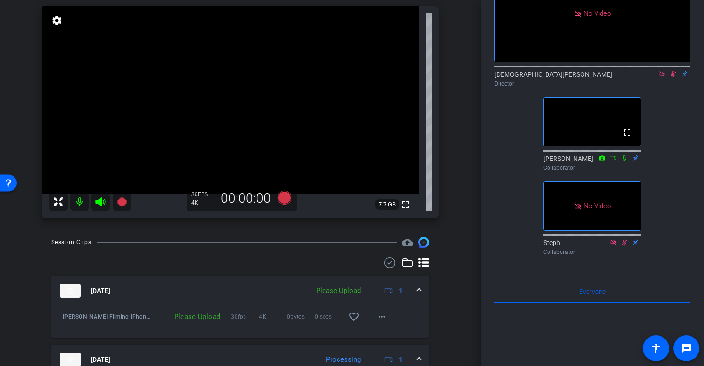
scroll to position [119, 0]
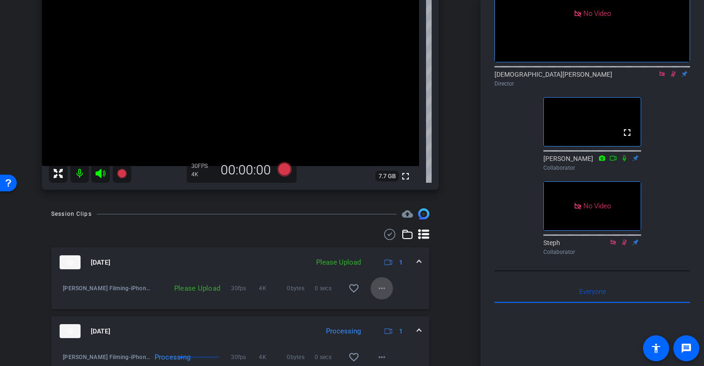
click at [383, 288] on mat-icon "more_horiz" at bounding box center [381, 288] width 11 height 11
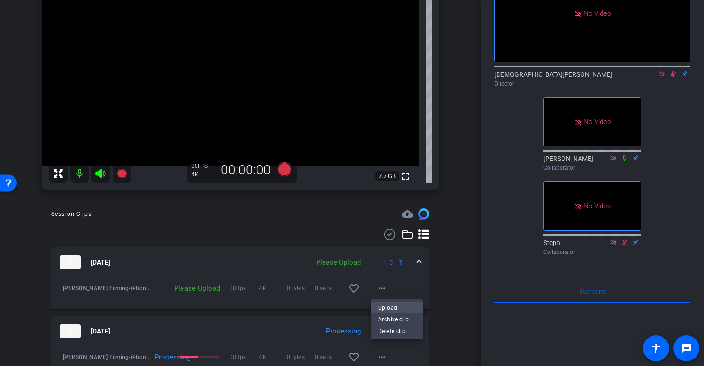
click at [396, 307] on span "Upload" at bounding box center [396, 307] width 37 height 11
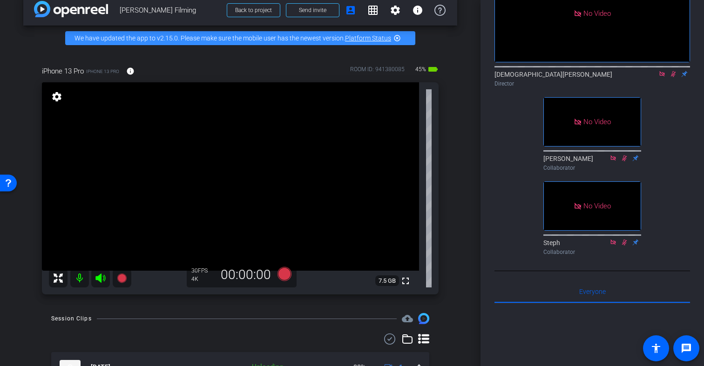
scroll to position [0, 0]
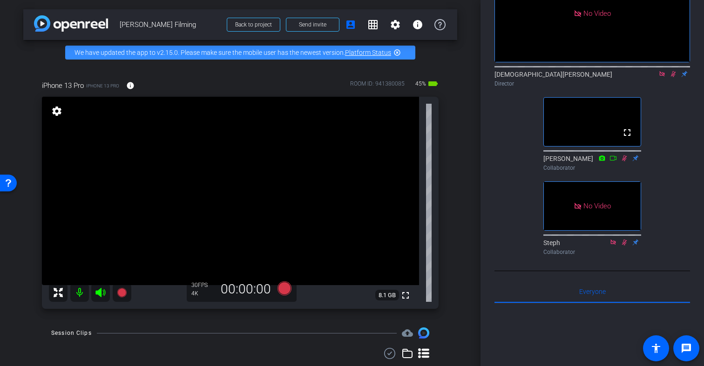
click at [673, 71] on icon at bounding box center [673, 74] width 5 height 6
click at [674, 71] on icon at bounding box center [672, 74] width 7 height 7
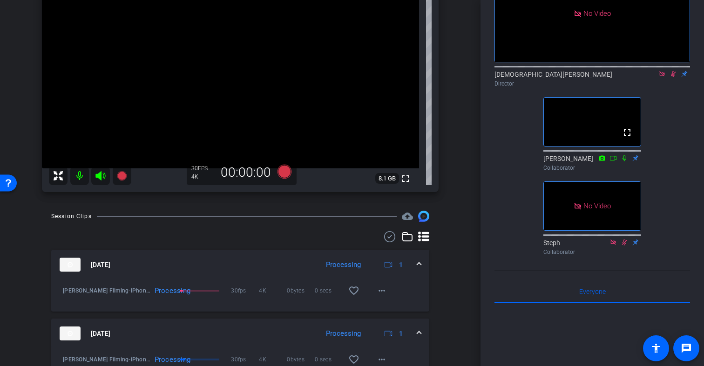
scroll to position [94, 0]
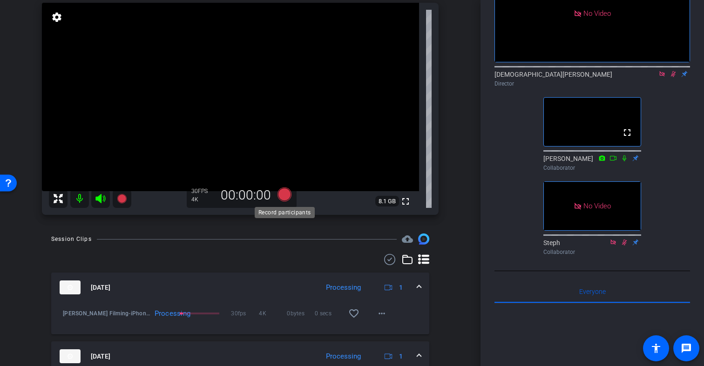
click at [284, 196] on icon at bounding box center [284, 195] width 14 height 14
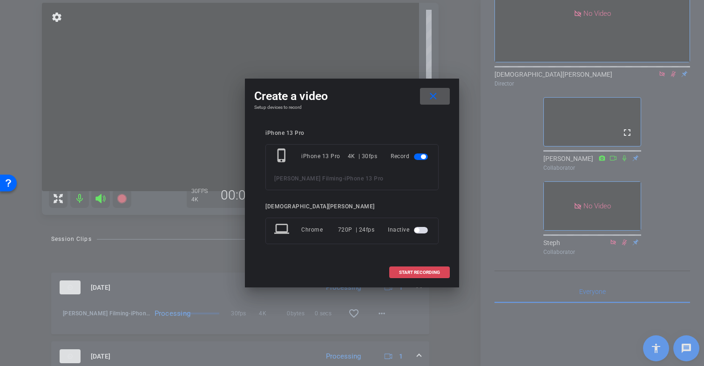
click at [400, 270] on span "START RECORDING" at bounding box center [419, 272] width 41 height 5
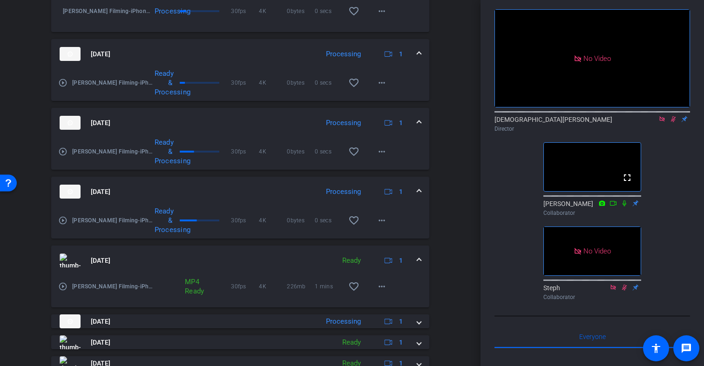
scroll to position [571, 0]
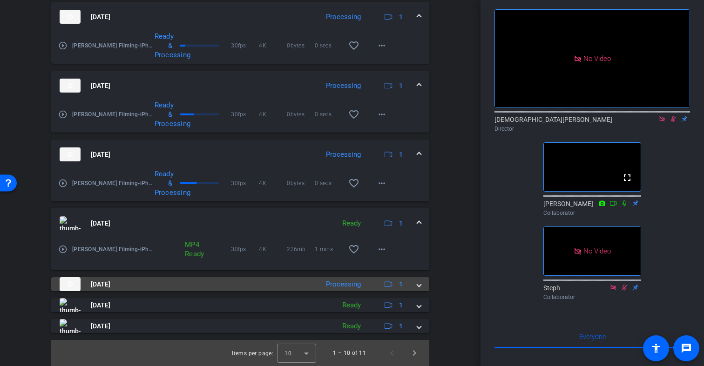
click at [420, 286] on span at bounding box center [419, 285] width 4 height 10
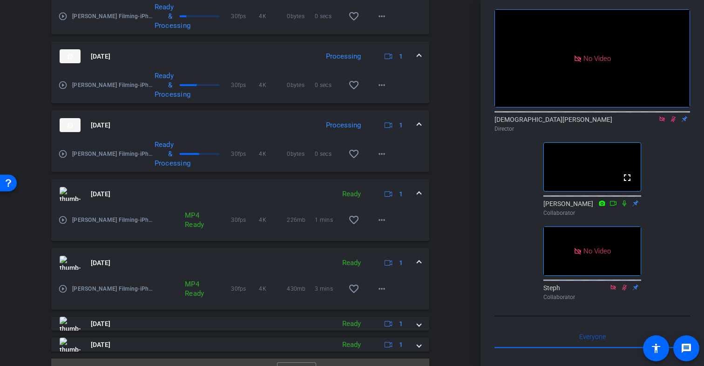
scroll to position [600, 0]
click at [417, 262] on span at bounding box center [419, 264] width 4 height 10
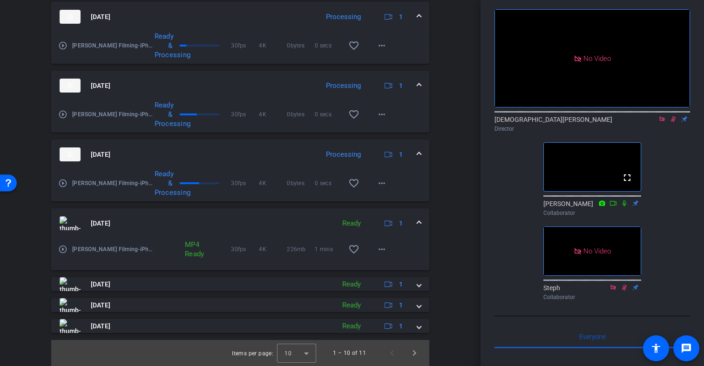
click at [419, 222] on span at bounding box center [419, 224] width 4 height 10
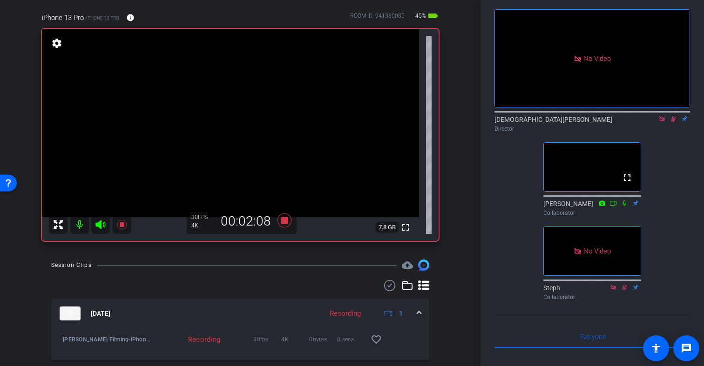
scroll to position [62, 0]
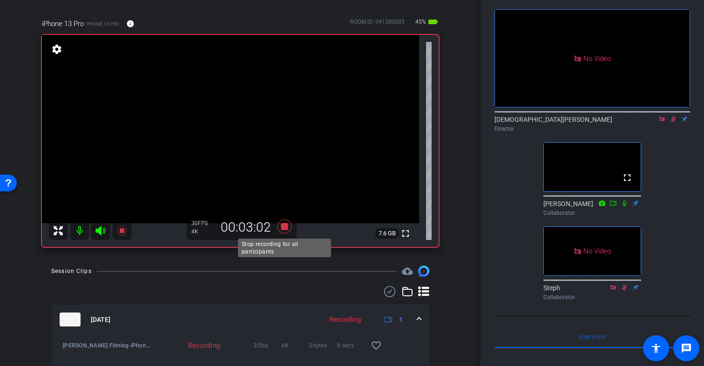
click at [285, 228] on icon at bounding box center [284, 227] width 14 height 14
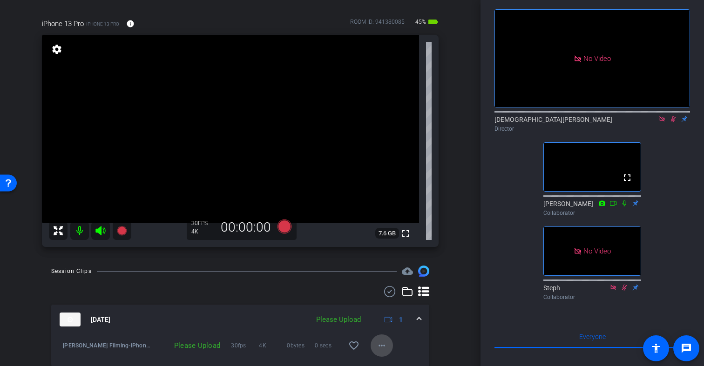
click at [380, 344] on mat-icon "more_horiz" at bounding box center [381, 345] width 11 height 11
click at [391, 304] on span "Upload" at bounding box center [396, 303] width 37 height 11
click at [284, 227] on icon at bounding box center [284, 227] width 14 height 14
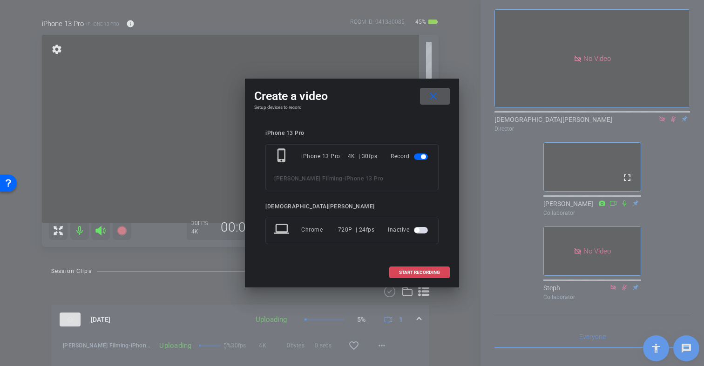
click at [416, 272] on span "START RECORDING" at bounding box center [419, 272] width 41 height 5
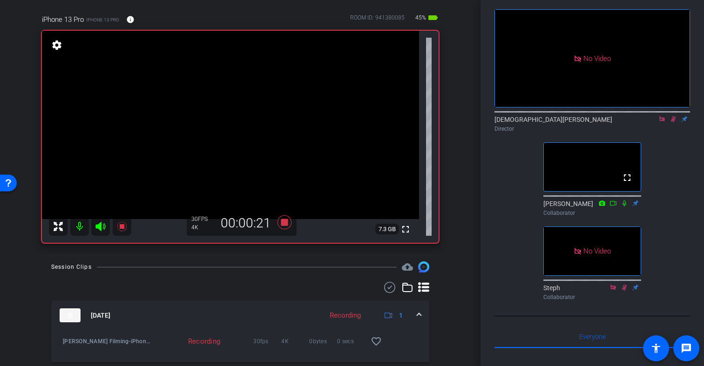
scroll to position [65, 0]
click at [672, 116] on icon at bounding box center [672, 119] width 7 height 7
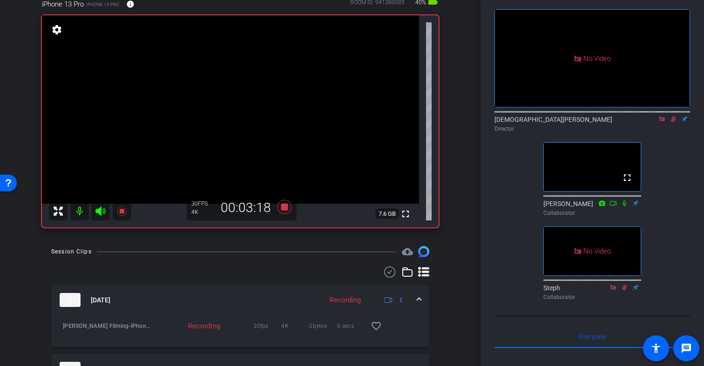
scroll to position [74, 0]
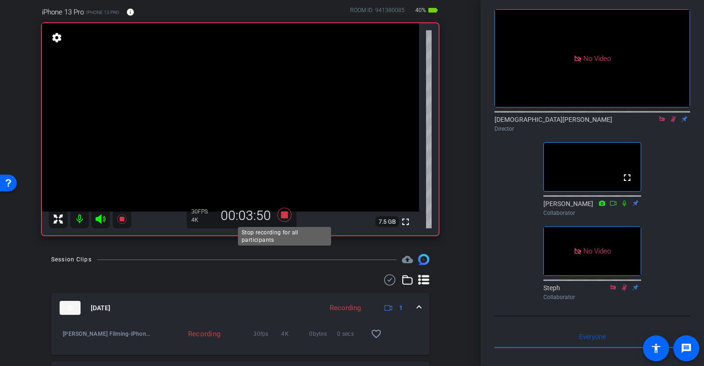
click at [286, 214] on icon at bounding box center [284, 215] width 14 height 14
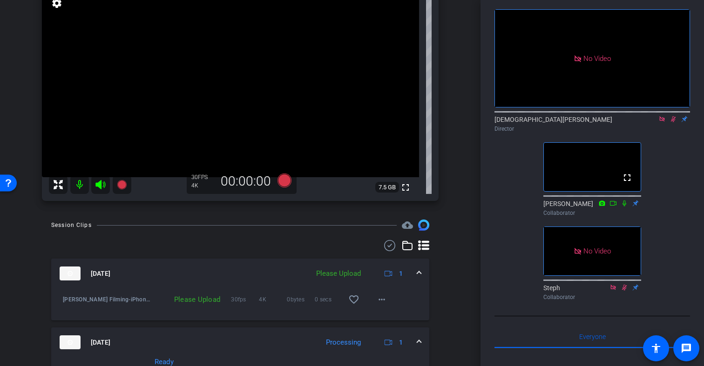
scroll to position [113, 0]
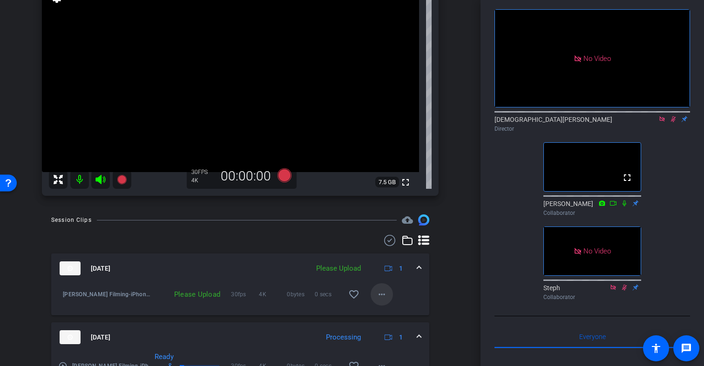
click at [381, 295] on mat-icon "more_horiz" at bounding box center [381, 294] width 11 height 11
click at [396, 310] on span "Upload" at bounding box center [396, 314] width 37 height 11
click at [673, 116] on icon at bounding box center [672, 119] width 7 height 7
click at [672, 116] on icon at bounding box center [672, 119] width 7 height 7
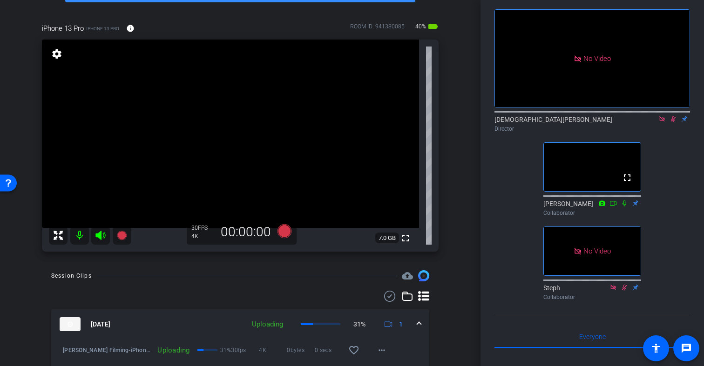
scroll to position [44, 0]
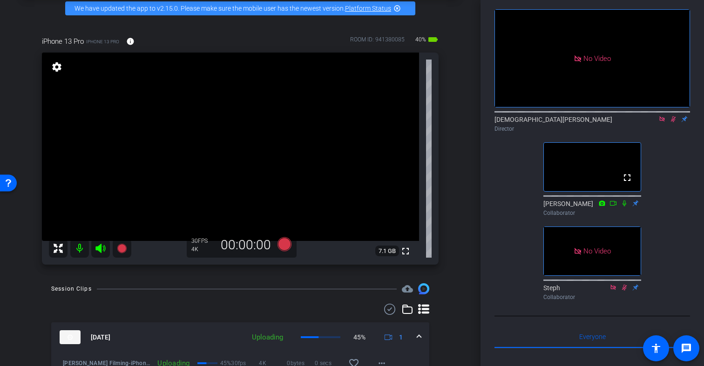
click at [673, 116] on icon at bounding box center [672, 119] width 7 height 7
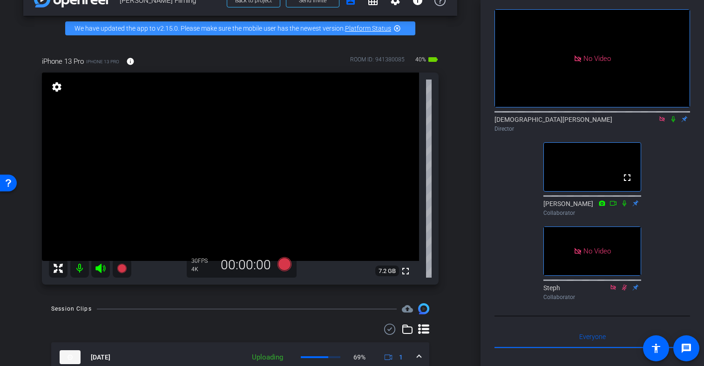
scroll to position [26, 0]
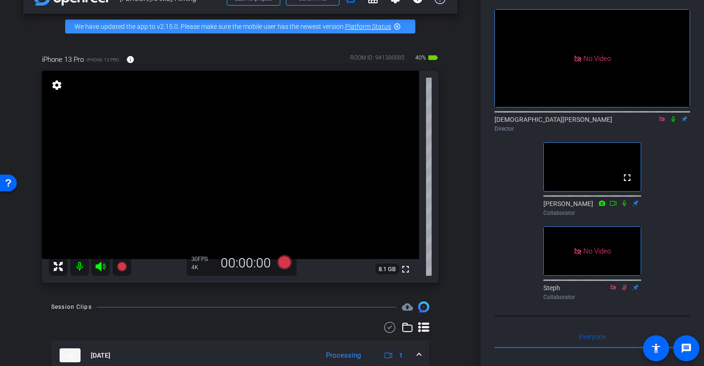
click at [671, 116] on icon at bounding box center [672, 119] width 7 height 7
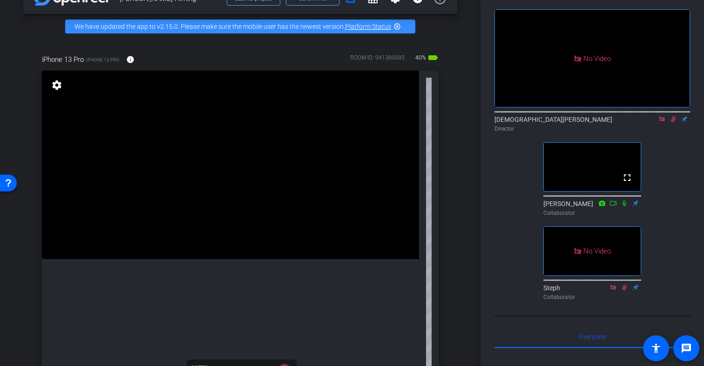
click at [674, 116] on icon at bounding box center [672, 119] width 7 height 7
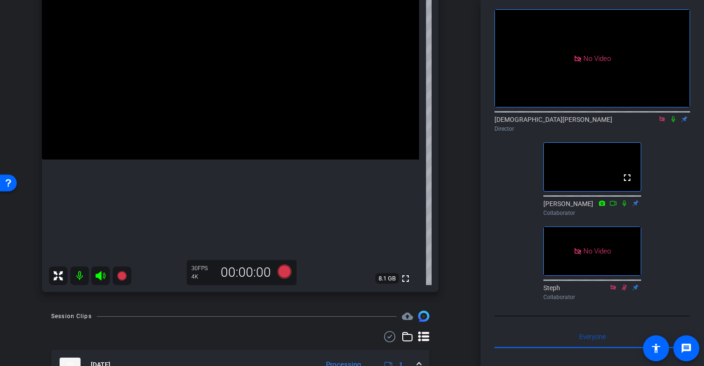
scroll to position [128, 0]
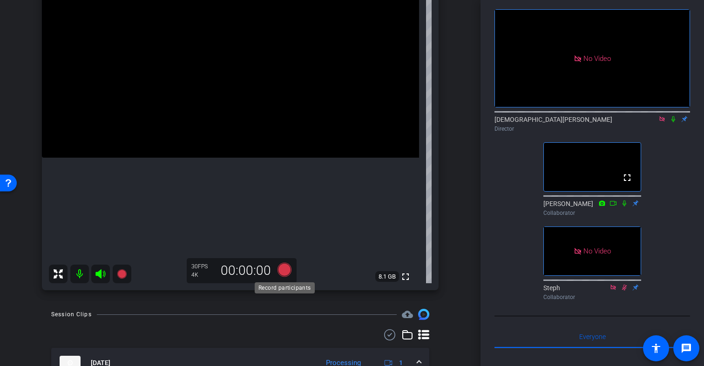
click at [285, 269] on icon at bounding box center [284, 270] width 14 height 14
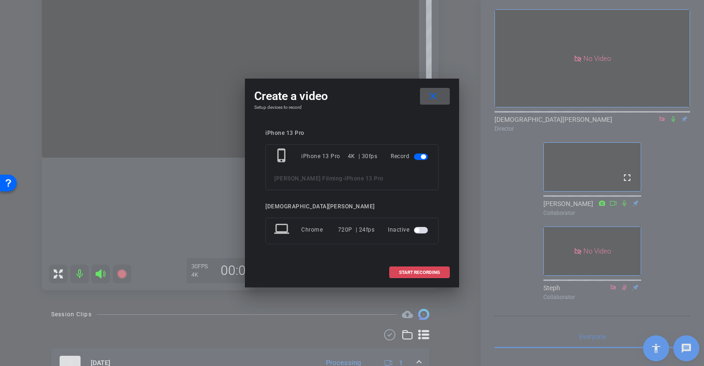
click at [426, 271] on span "START RECORDING" at bounding box center [419, 272] width 41 height 5
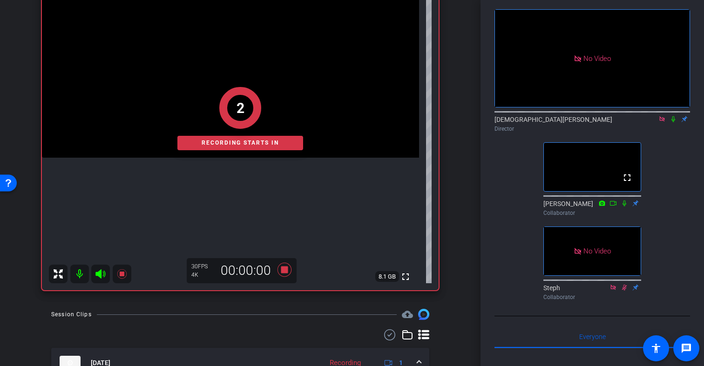
click at [673, 116] on icon at bounding box center [672, 119] width 7 height 7
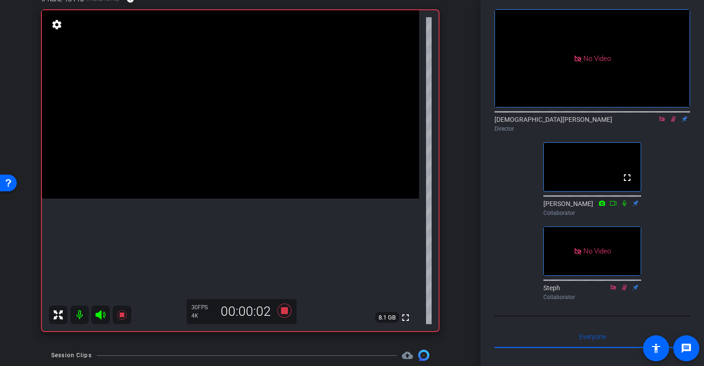
scroll to position [79, 0]
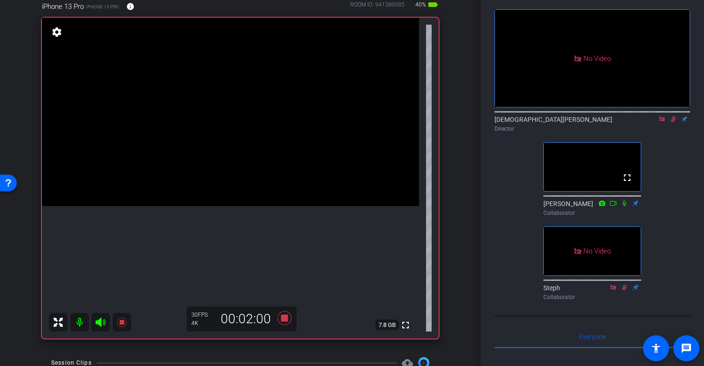
click at [672, 116] on icon at bounding box center [672, 119] width 7 height 7
click at [283, 318] on icon at bounding box center [284, 318] width 14 height 14
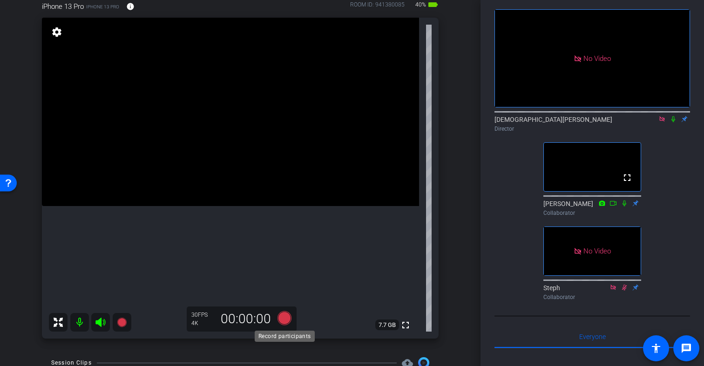
click at [286, 321] on icon at bounding box center [284, 318] width 14 height 14
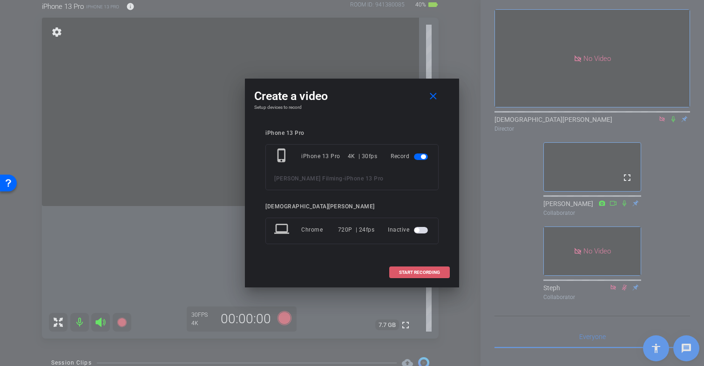
click at [404, 274] on span "START RECORDING" at bounding box center [419, 272] width 41 height 5
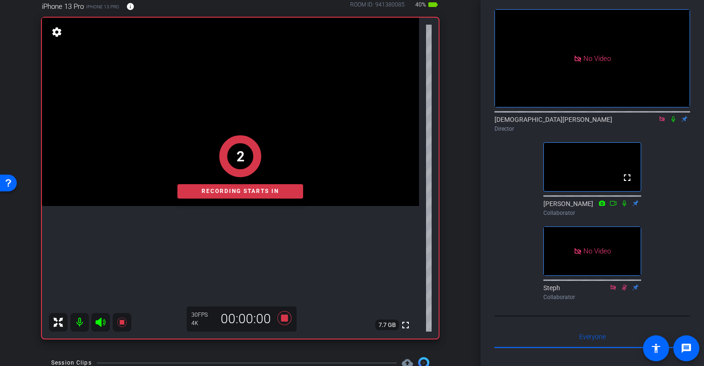
click at [672, 116] on icon at bounding box center [672, 119] width 7 height 7
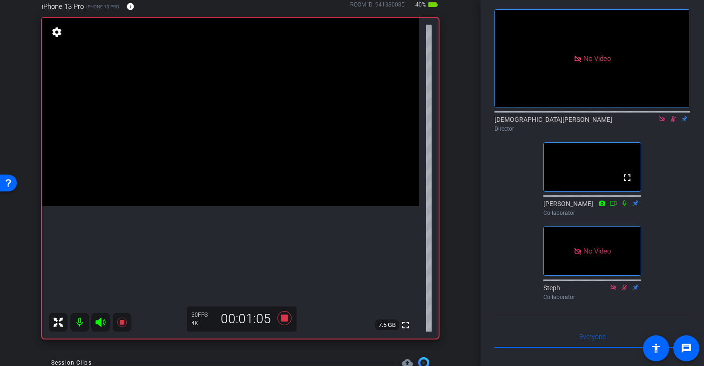
click at [672, 116] on icon at bounding box center [672, 119] width 7 height 7
click at [673, 116] on icon at bounding box center [672, 119] width 7 height 7
click at [282, 317] on icon at bounding box center [284, 318] width 14 height 14
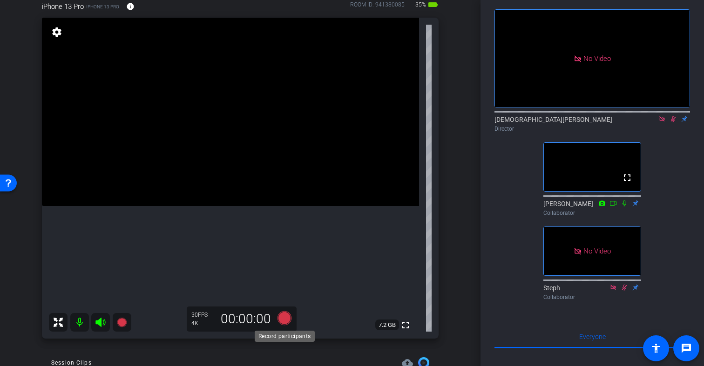
click at [285, 321] on icon at bounding box center [284, 318] width 14 height 14
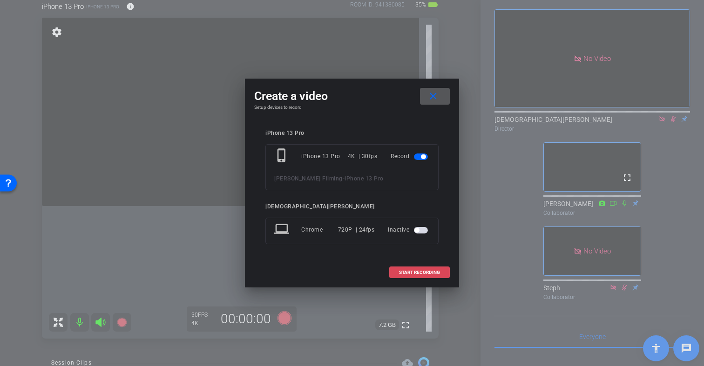
click at [398, 275] on span at bounding box center [420, 273] width 60 height 22
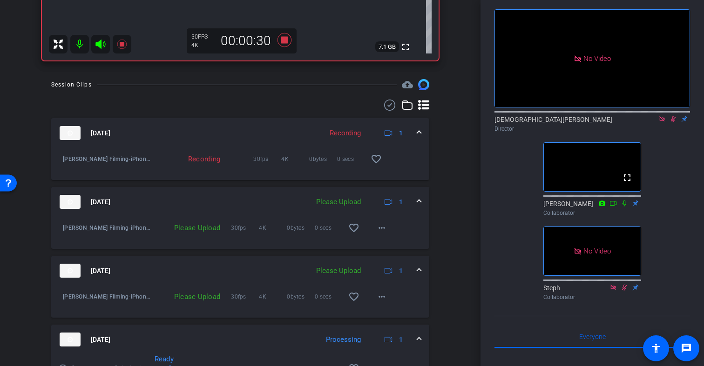
scroll to position [358, 0]
click at [380, 296] on mat-icon "more_horiz" at bounding box center [381, 295] width 11 height 11
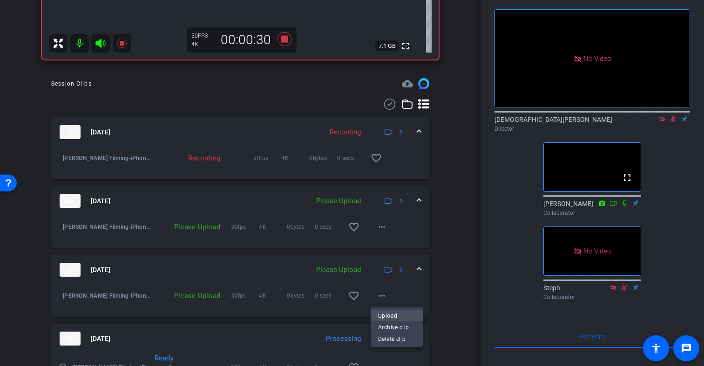
click at [390, 313] on span "Upload" at bounding box center [396, 315] width 37 height 11
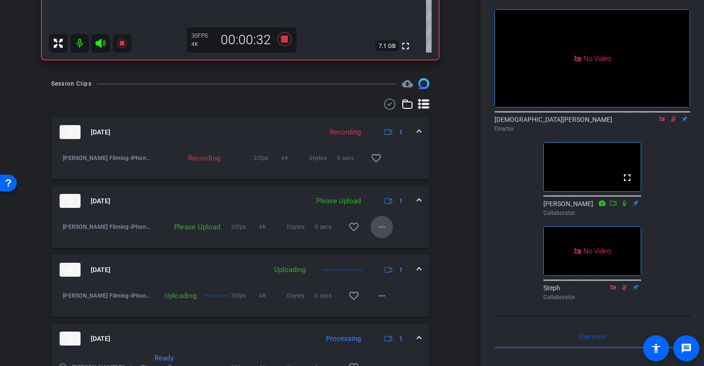
click at [382, 226] on mat-icon "more_horiz" at bounding box center [381, 227] width 11 height 11
click at [387, 246] on span "Upload" at bounding box center [396, 246] width 37 height 11
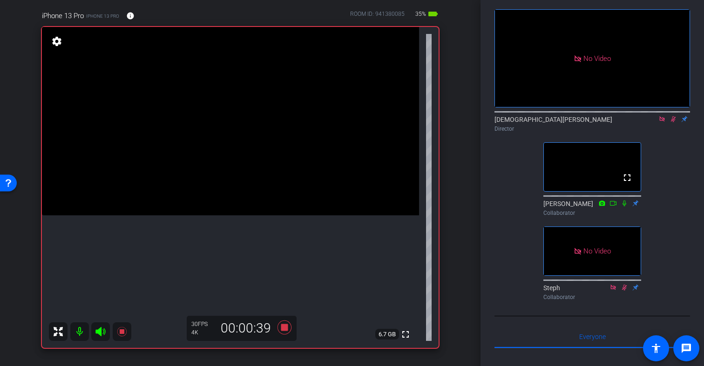
scroll to position [69, 0]
click at [283, 330] on icon at bounding box center [284, 329] width 14 height 14
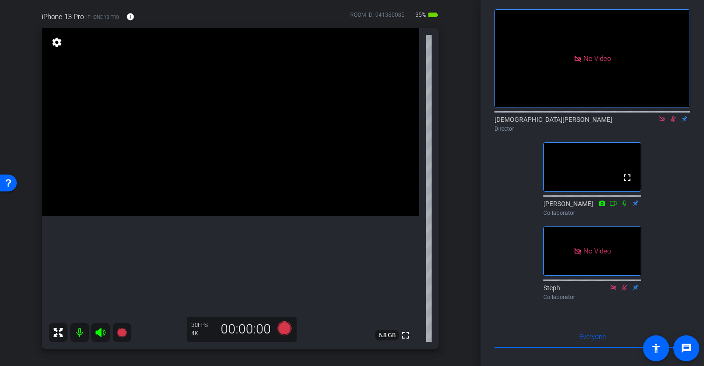
click at [673, 116] on icon at bounding box center [673, 119] width 5 height 6
click at [283, 330] on icon at bounding box center [284, 329] width 14 height 14
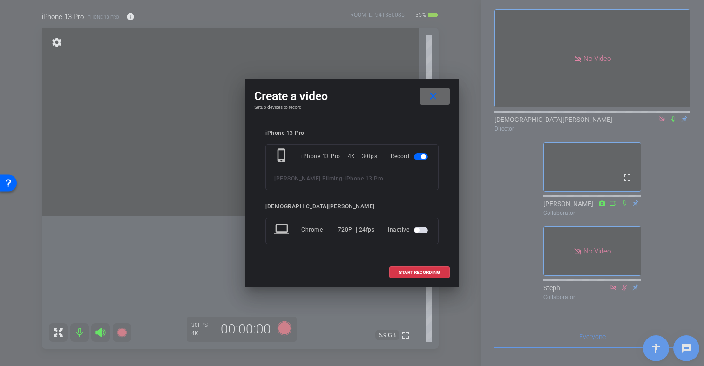
click at [433, 94] on mat-icon "close" at bounding box center [433, 97] width 12 height 12
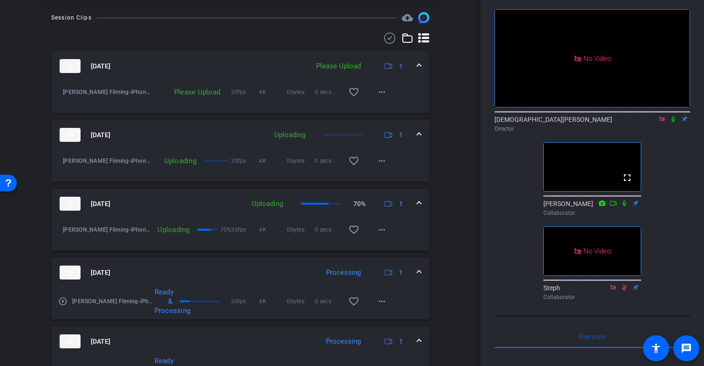
scroll to position [425, 0]
click at [382, 92] on mat-icon "more_horiz" at bounding box center [381, 91] width 11 height 11
click at [384, 110] on span "Upload" at bounding box center [396, 111] width 37 height 11
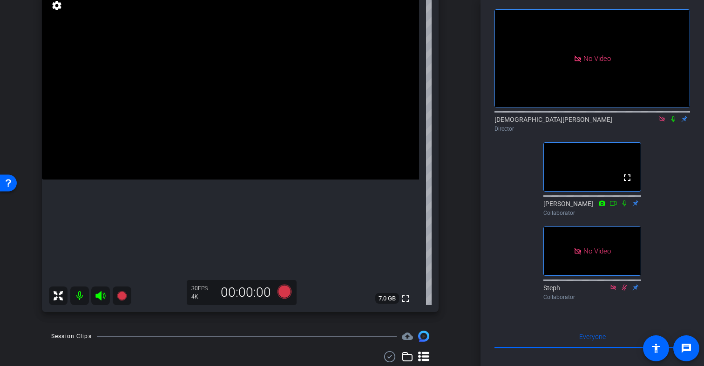
scroll to position [108, 0]
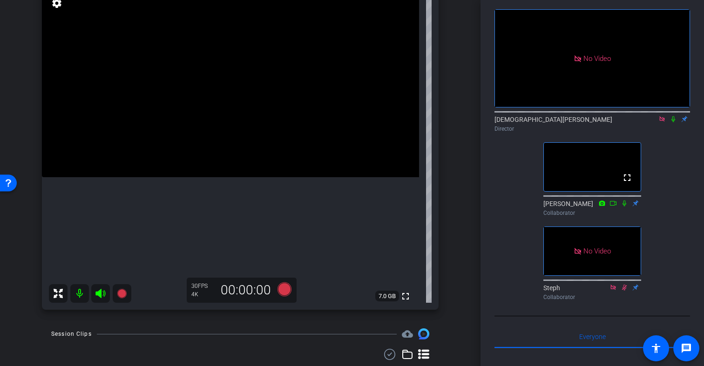
click at [670, 116] on icon at bounding box center [672, 119] width 7 height 7
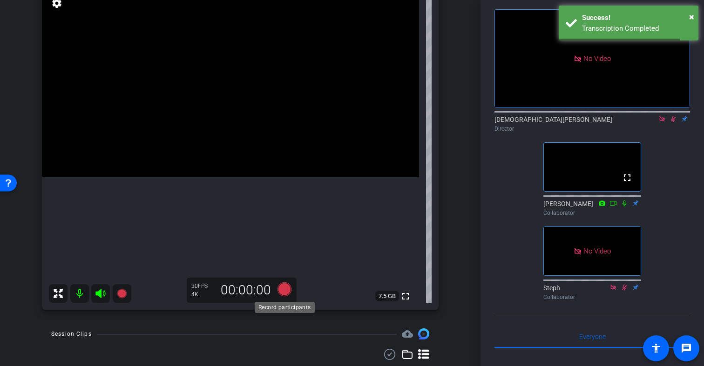
click at [281, 290] on icon at bounding box center [284, 289] width 14 height 14
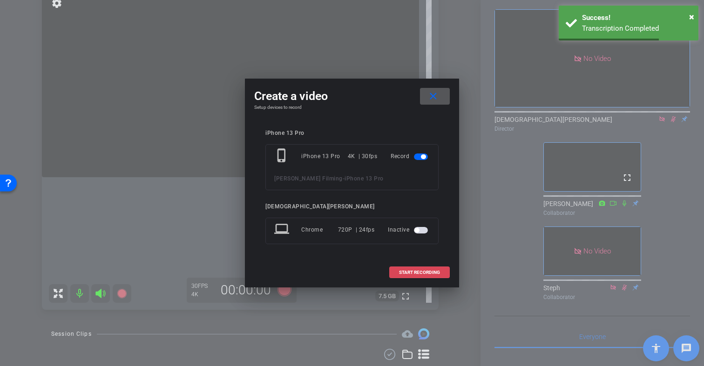
click at [403, 271] on span "START RECORDING" at bounding box center [419, 272] width 41 height 5
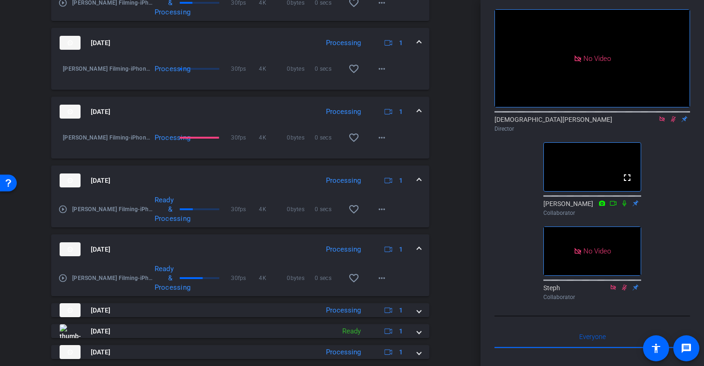
scroll to position [632, 0]
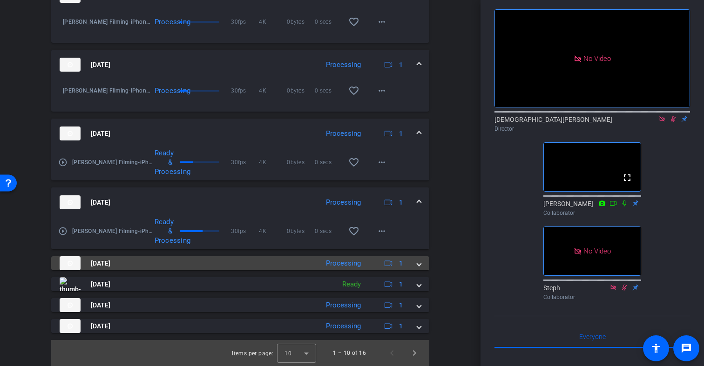
click at [421, 264] on mat-expansion-panel-header "[DATE] Processing 1" at bounding box center [240, 263] width 378 height 14
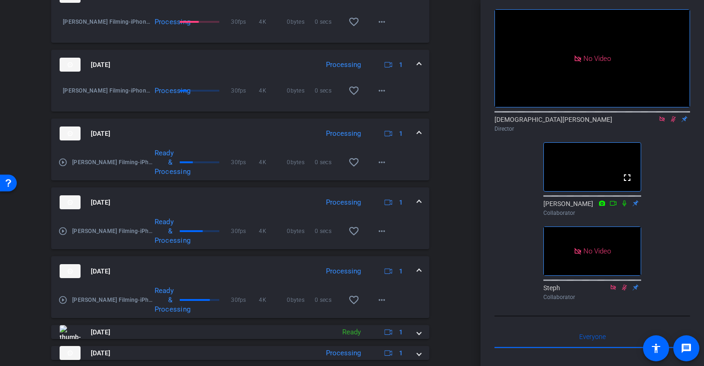
click at [421, 264] on mat-expansion-panel-header "[DATE] Processing 1" at bounding box center [240, 271] width 378 height 30
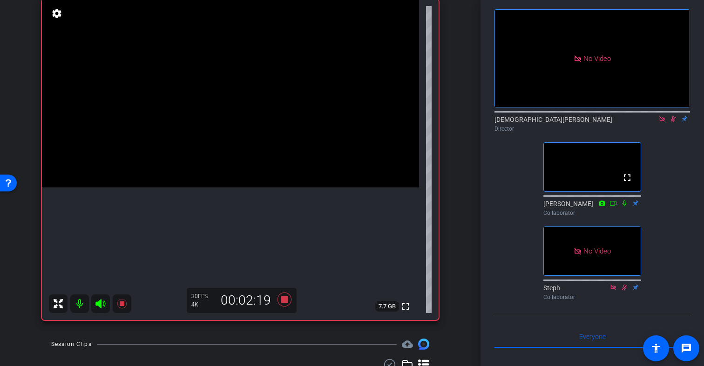
scroll to position [97, 0]
click at [284, 302] on icon at bounding box center [284, 301] width 14 height 14
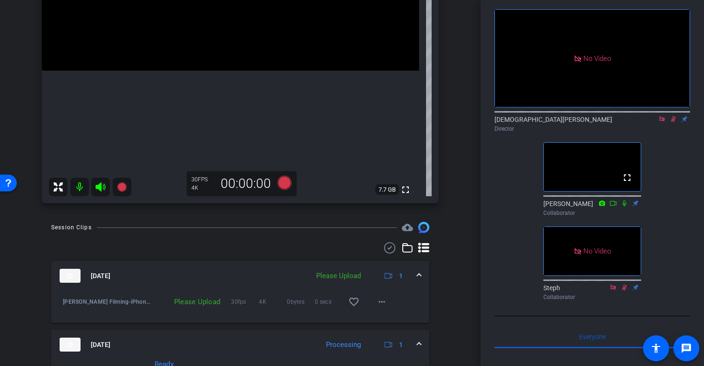
scroll to position [224, 0]
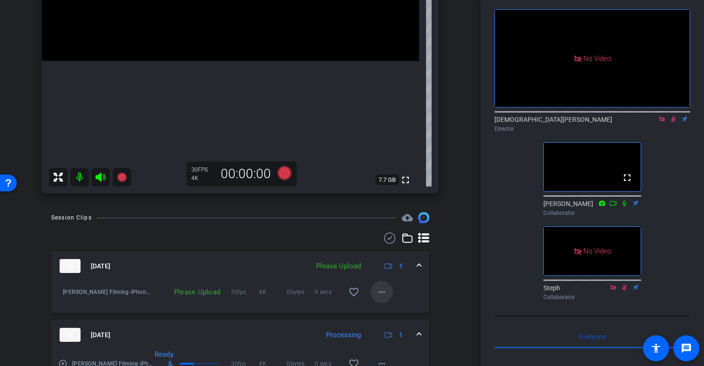
click at [382, 294] on mat-icon "more_horiz" at bounding box center [381, 292] width 11 height 11
click at [391, 311] on span "Upload" at bounding box center [396, 311] width 37 height 11
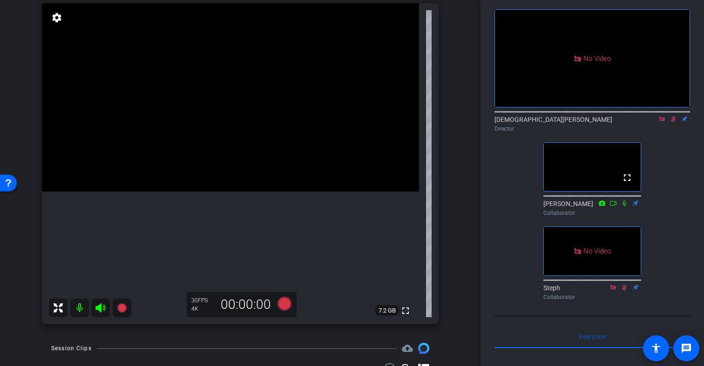
scroll to position [82, 0]
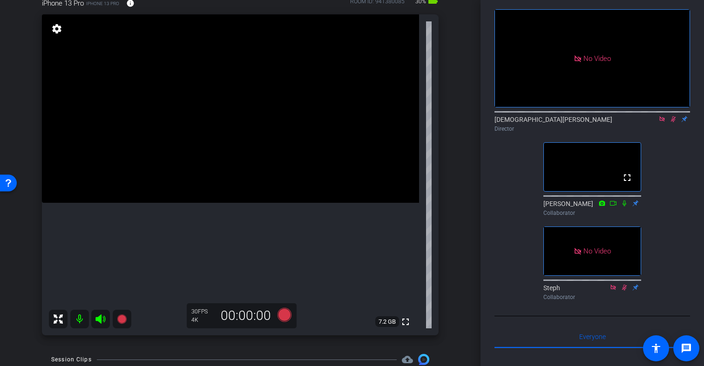
click at [672, 116] on icon at bounding box center [673, 119] width 5 height 6
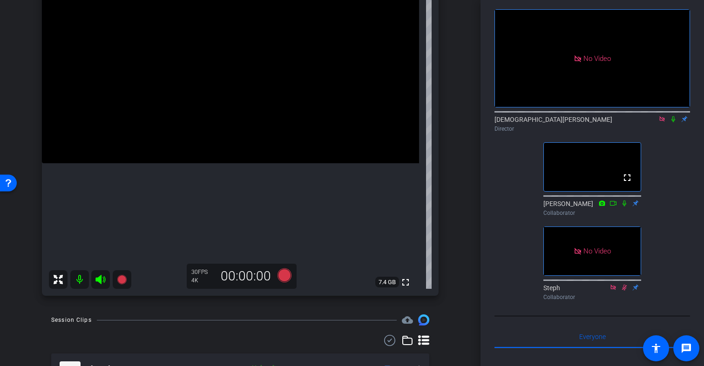
scroll to position [118, 0]
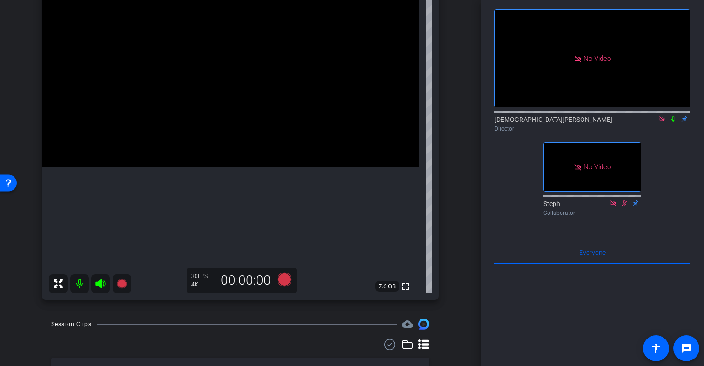
click at [102, 285] on icon at bounding box center [100, 283] width 11 height 11
click at [674, 116] on icon at bounding box center [672, 119] width 7 height 7
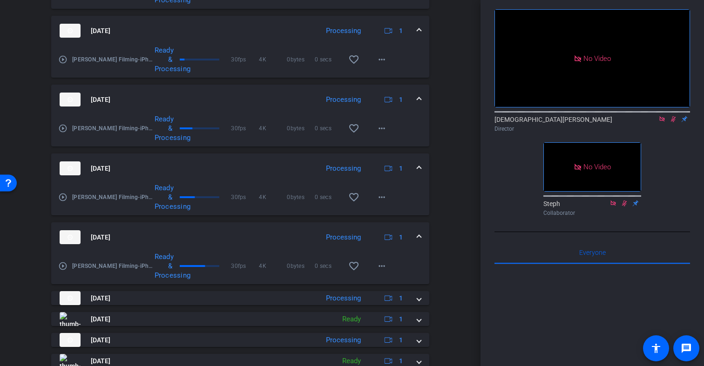
scroll to position [632, 0]
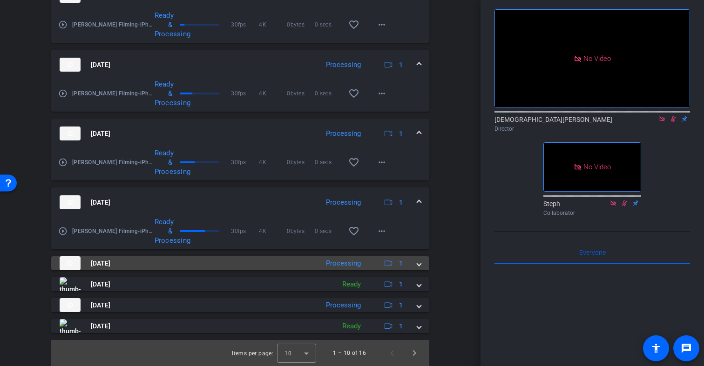
click at [419, 266] on span at bounding box center [419, 264] width 4 height 10
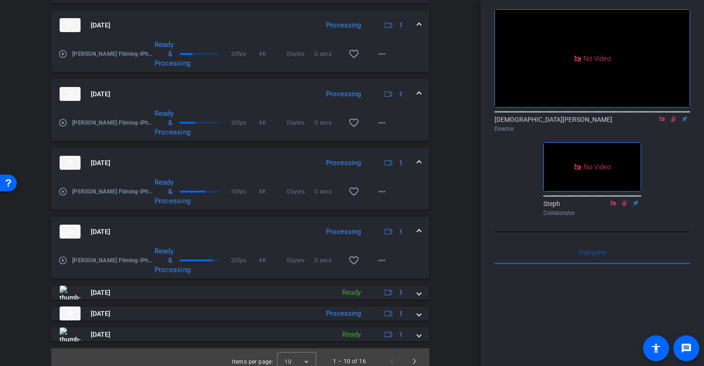
scroll to position [680, 0]
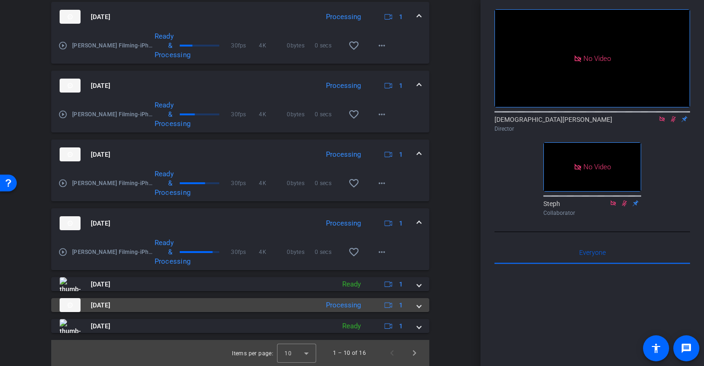
click at [419, 306] on span at bounding box center [419, 306] width 4 height 10
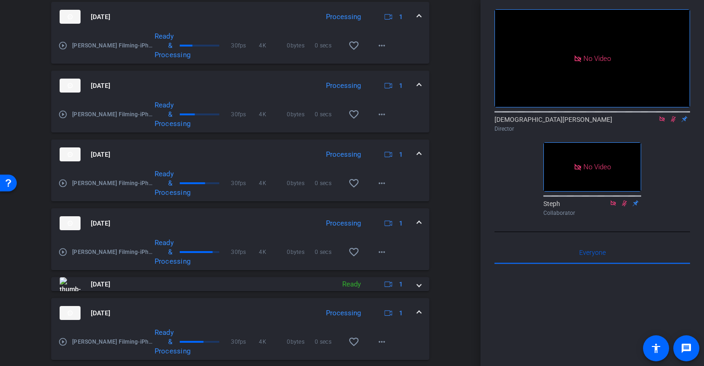
scroll to position [728, 0]
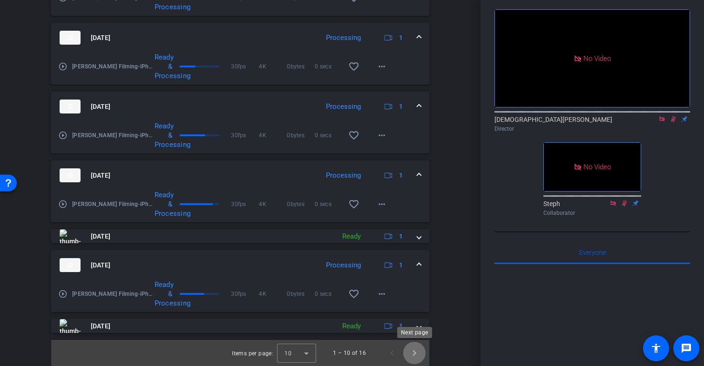
click at [415, 352] on span "Next page" at bounding box center [414, 353] width 22 height 22
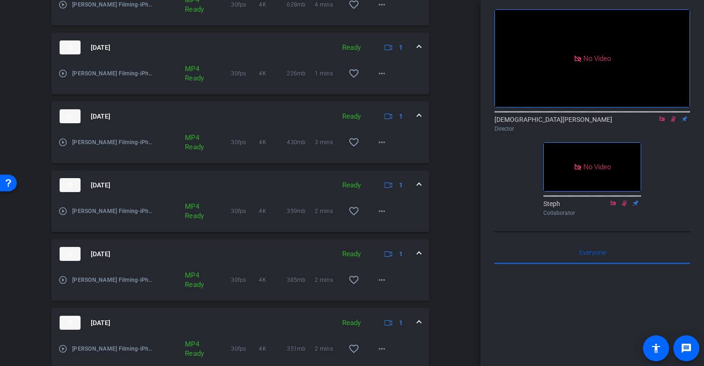
scroll to position [549, 0]
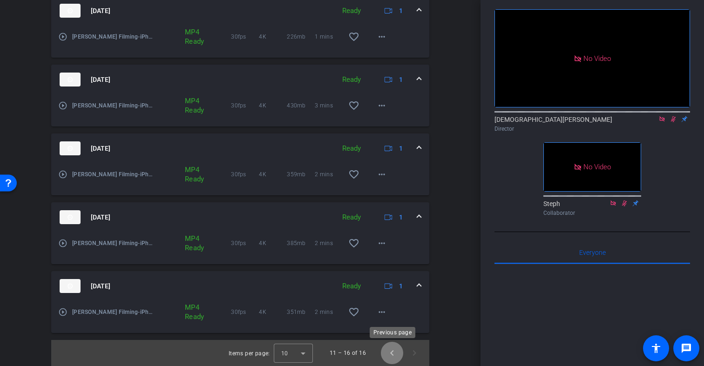
click at [391, 352] on span "Previous page" at bounding box center [392, 353] width 22 height 22
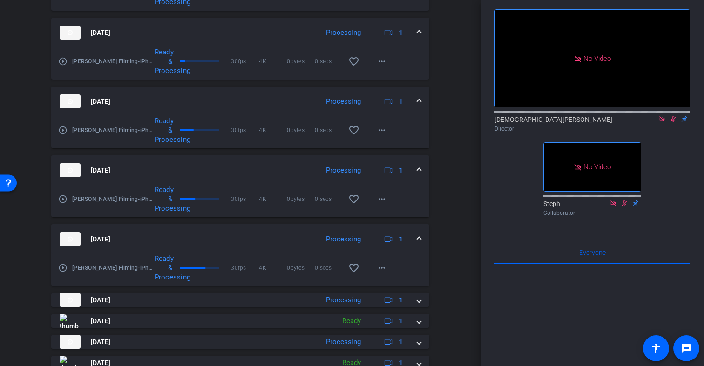
scroll to position [601, 0]
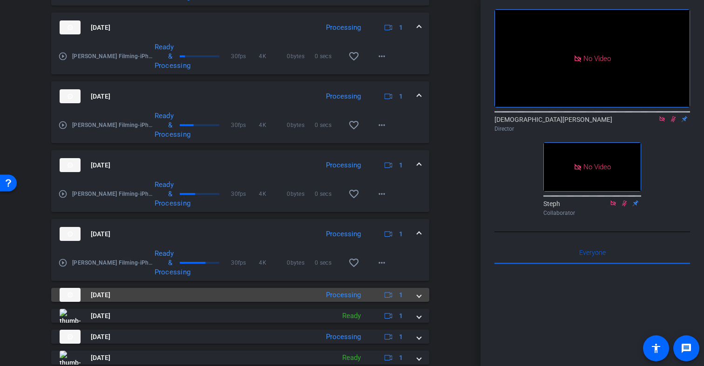
click at [419, 298] on span at bounding box center [419, 295] width 4 height 10
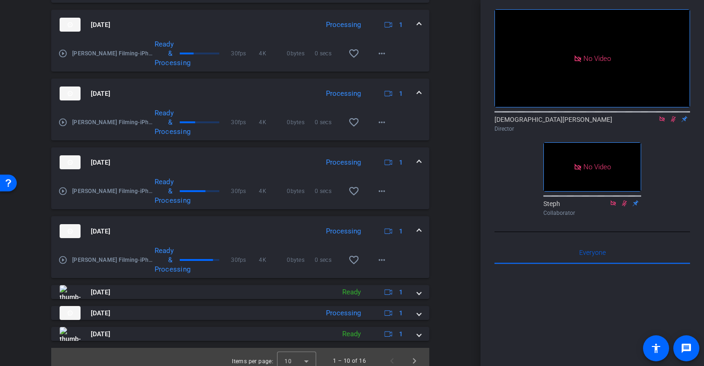
scroll to position [680, 0]
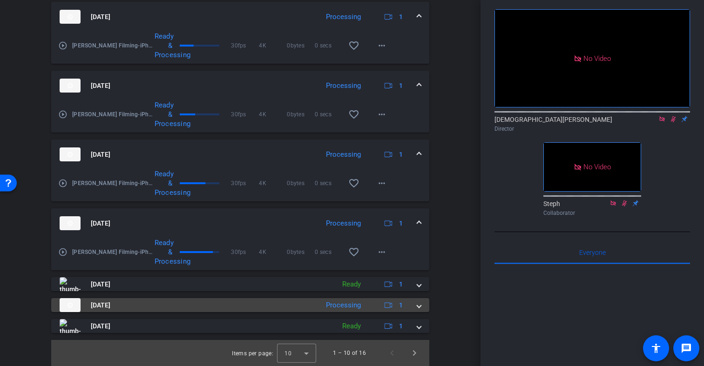
click at [422, 305] on mat-expansion-panel-header "[DATE] Processing 1" at bounding box center [240, 305] width 378 height 14
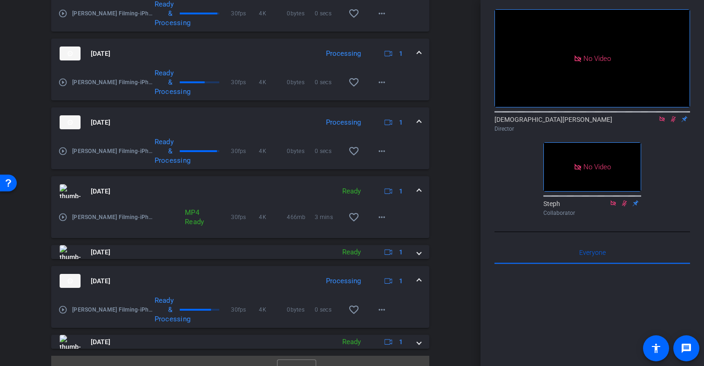
scroll to position [728, 0]
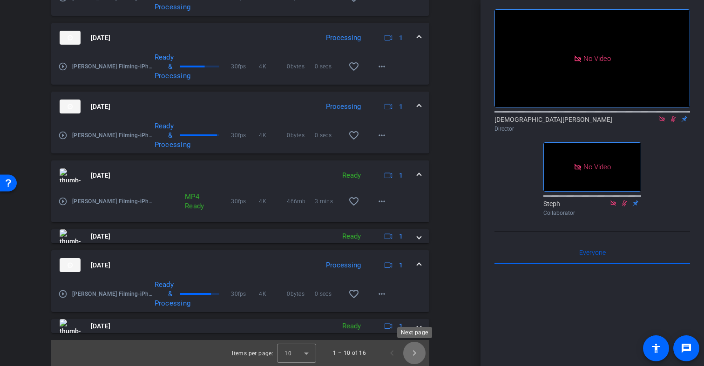
click at [416, 352] on span "Next page" at bounding box center [414, 353] width 22 height 22
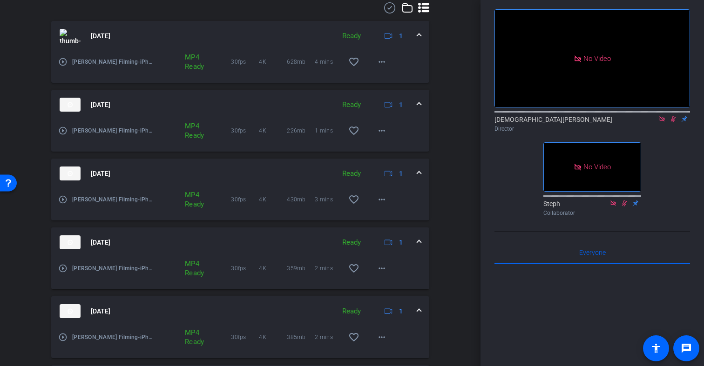
scroll to position [549, 0]
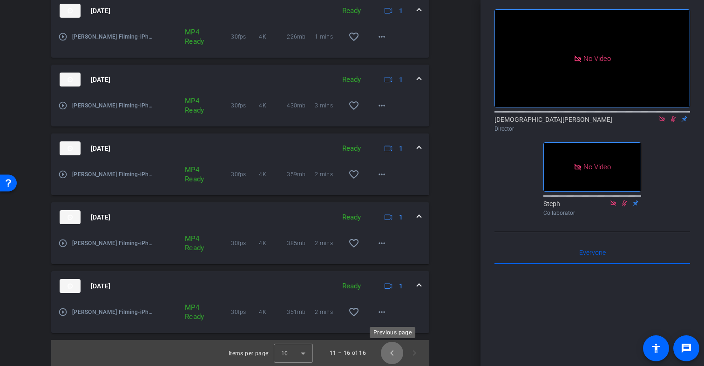
click at [394, 353] on span "Previous page" at bounding box center [392, 353] width 22 height 22
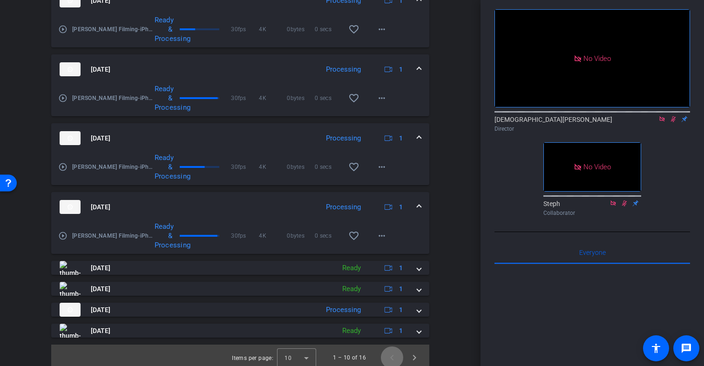
scroll to position [632, 0]
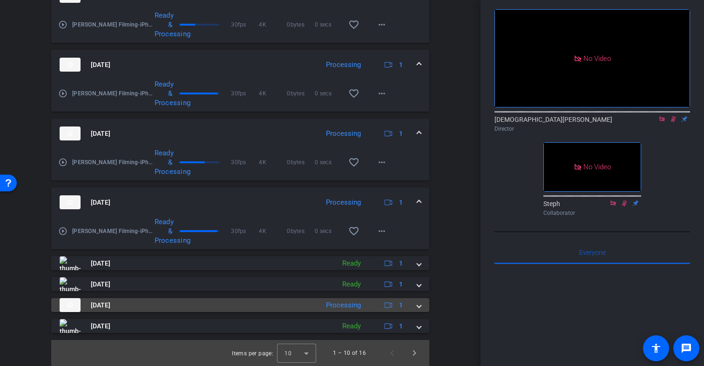
click at [422, 308] on mat-expansion-panel-header "[DATE] Processing 1" at bounding box center [240, 305] width 378 height 14
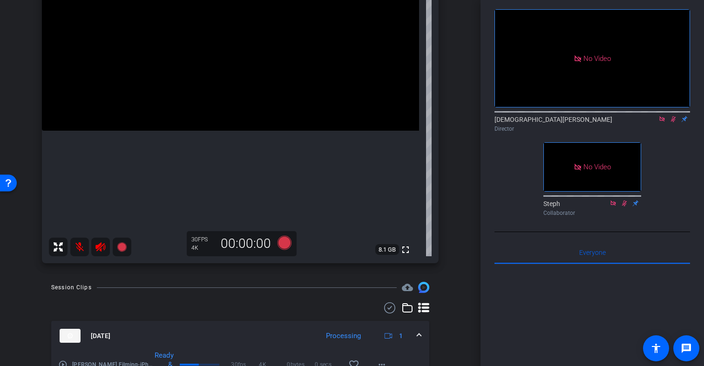
scroll to position [142, 0]
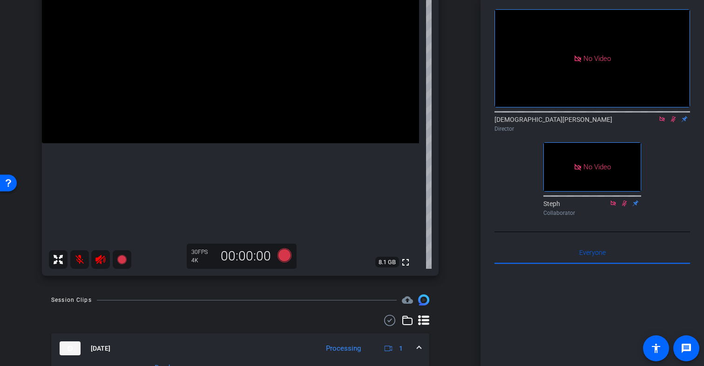
click at [674, 116] on icon at bounding box center [672, 119] width 7 height 7
click at [96, 262] on icon at bounding box center [100, 259] width 11 height 11
click at [79, 261] on mat-icon at bounding box center [79, 259] width 19 height 19
click at [79, 258] on mat-icon at bounding box center [79, 259] width 19 height 19
click at [99, 261] on icon at bounding box center [100, 259] width 10 height 9
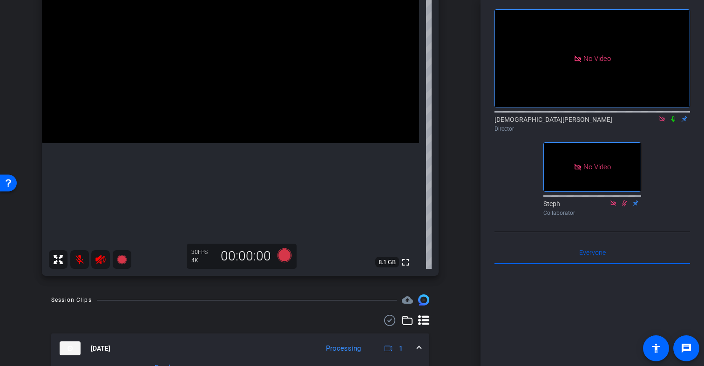
click at [672, 116] on icon at bounding box center [673, 119] width 4 height 6
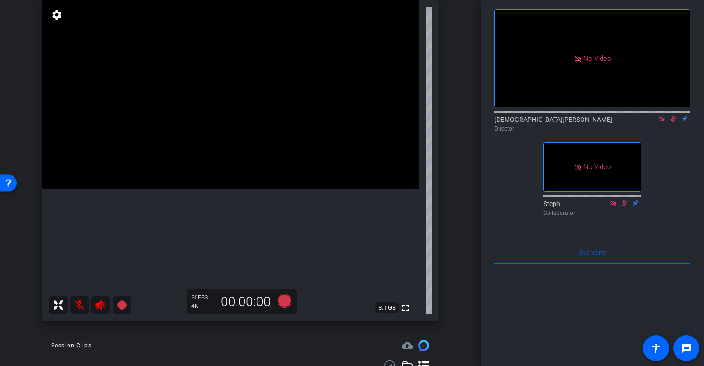
scroll to position [103, 0]
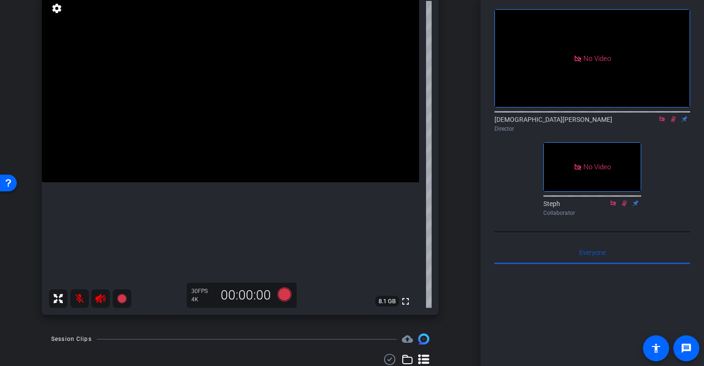
click at [79, 299] on mat-icon at bounding box center [79, 298] width 19 height 19
click at [96, 298] on icon at bounding box center [100, 298] width 10 height 9
click at [672, 116] on icon at bounding box center [673, 119] width 5 height 6
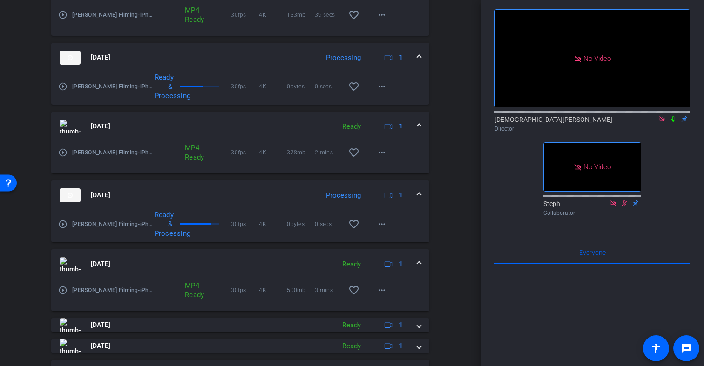
scroll to position [413, 0]
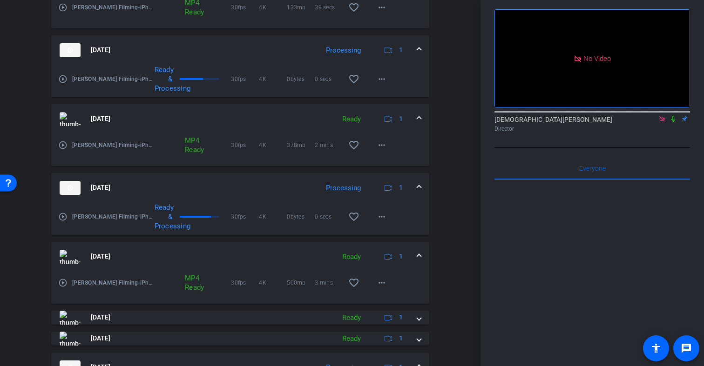
click at [672, 116] on icon at bounding box center [673, 119] width 4 height 6
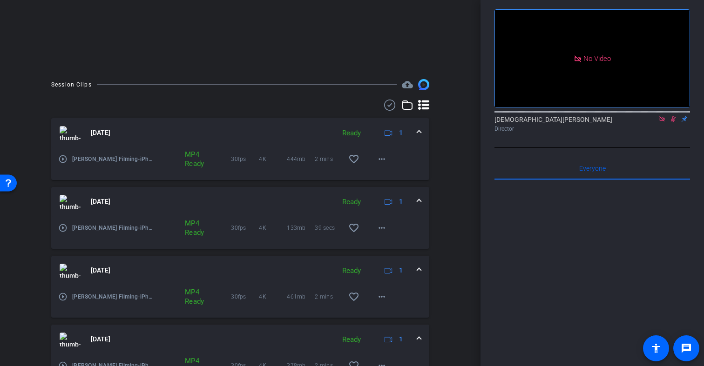
scroll to position [0, 0]
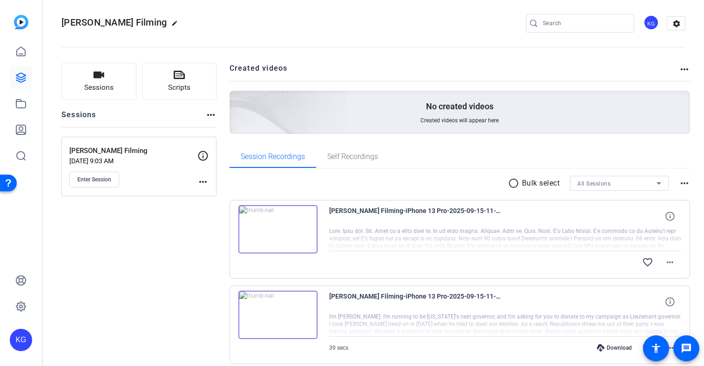
scroll to position [4, 0]
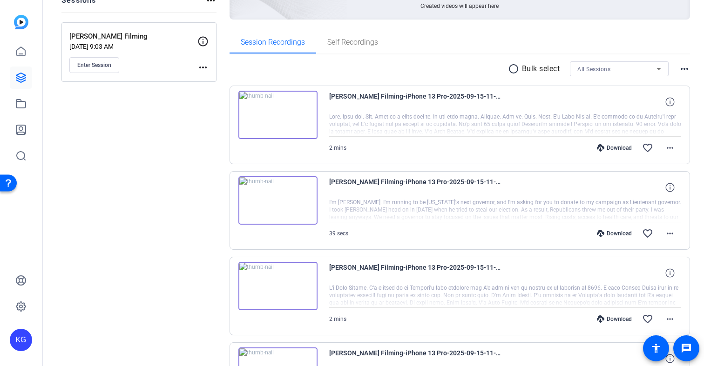
scroll to position [128, 0]
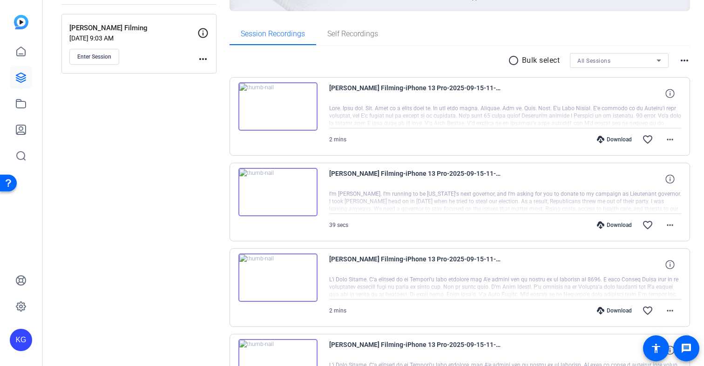
click at [513, 61] on mat-icon "radio_button_unchecked" at bounding box center [515, 60] width 14 height 11
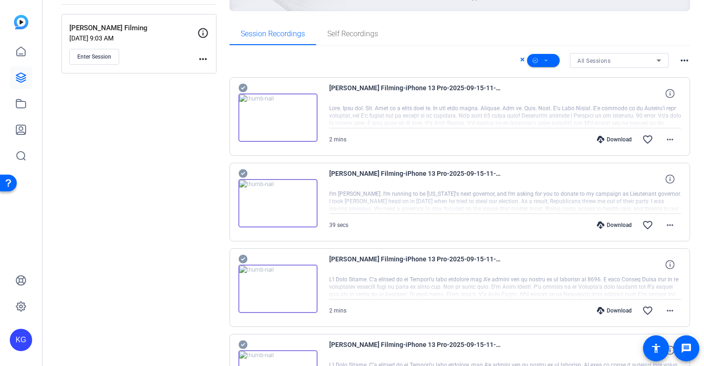
click at [684, 60] on mat-icon "more_horiz" at bounding box center [683, 60] width 11 height 11
click at [684, 60] on div at bounding box center [352, 183] width 704 height 366
click at [548, 59] on span at bounding box center [543, 60] width 33 height 22
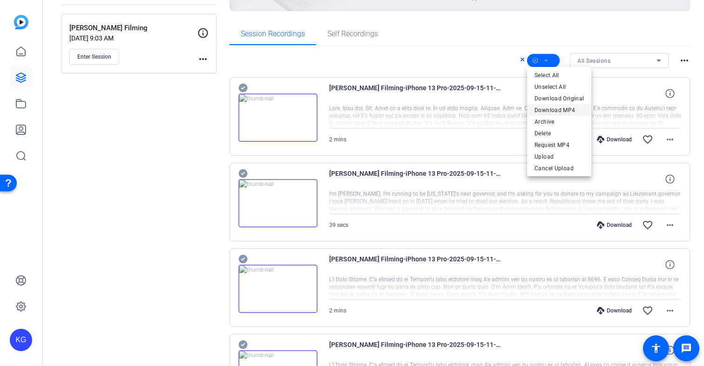
click at [559, 112] on span "Download MP4" at bounding box center [558, 110] width 49 height 11
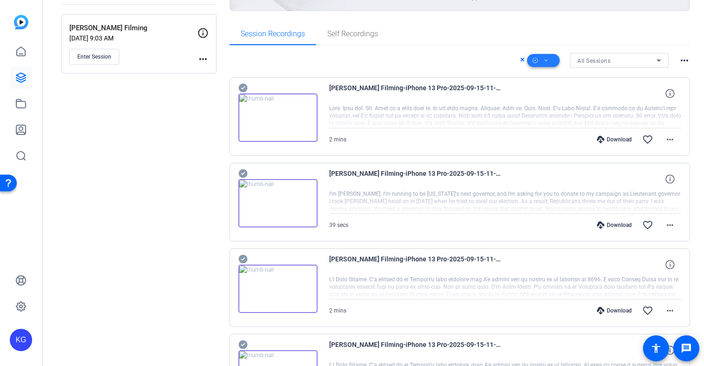
click at [549, 59] on span at bounding box center [543, 60] width 33 height 22
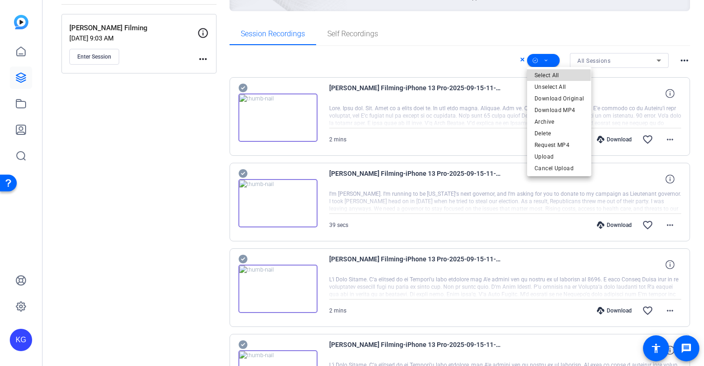
click at [544, 75] on span "Select All" at bounding box center [558, 75] width 49 height 11
click at [548, 110] on span "Download MP4" at bounding box center [558, 110] width 49 height 11
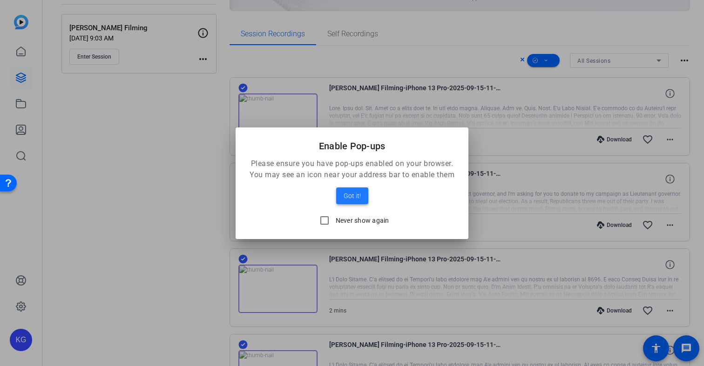
click at [347, 193] on span "Got it!" at bounding box center [351, 195] width 17 height 11
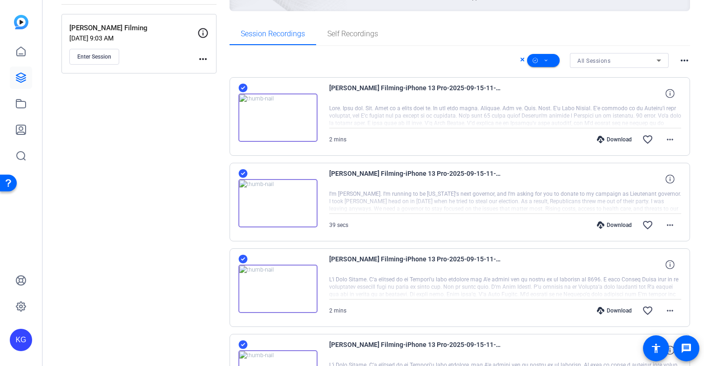
click at [619, 225] on div "Download" at bounding box center [614, 225] width 44 height 7
click at [611, 311] on div "Download" at bounding box center [614, 310] width 44 height 7
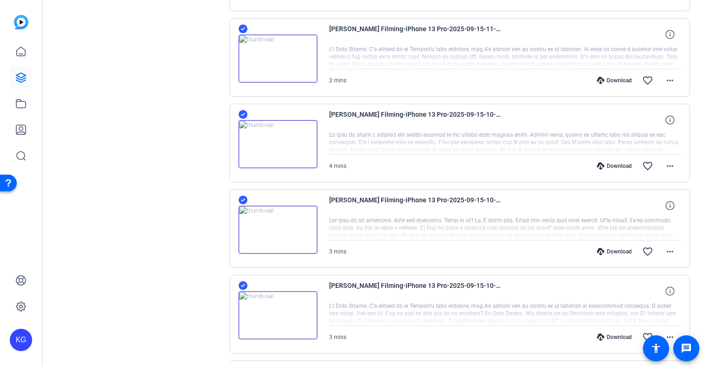
scroll to position [458, 0]
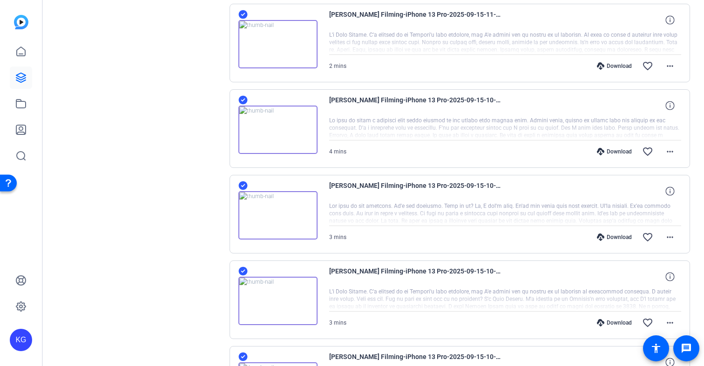
click at [619, 66] on div "Download" at bounding box center [614, 65] width 44 height 7
click at [618, 153] on div "Download" at bounding box center [614, 151] width 44 height 7
click at [613, 238] on div "Download" at bounding box center [614, 237] width 44 height 7
click at [617, 322] on div "Download" at bounding box center [614, 322] width 44 height 7
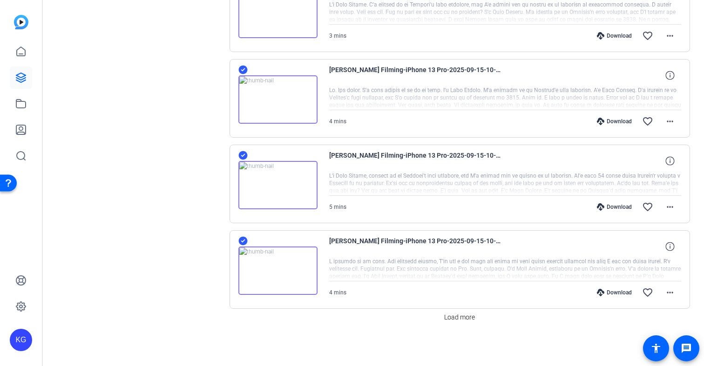
scroll to position [746, 0]
click at [615, 121] on div "Download" at bounding box center [614, 120] width 44 height 7
click at [619, 206] on div "Download" at bounding box center [614, 205] width 44 height 7
click at [618, 292] on div "Download" at bounding box center [614, 291] width 44 height 7
click at [465, 317] on span "Load more" at bounding box center [459, 317] width 31 height 10
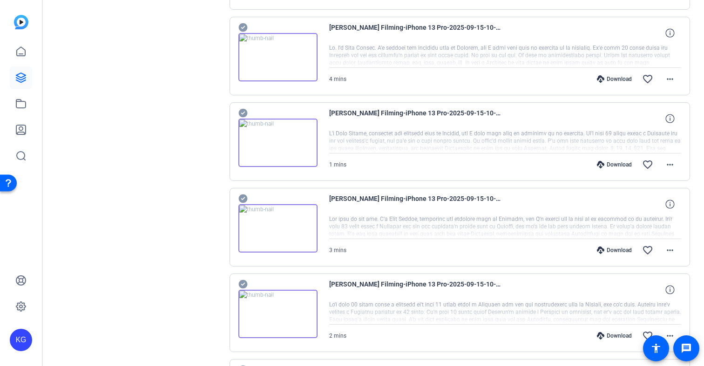
scroll to position [1054, 0]
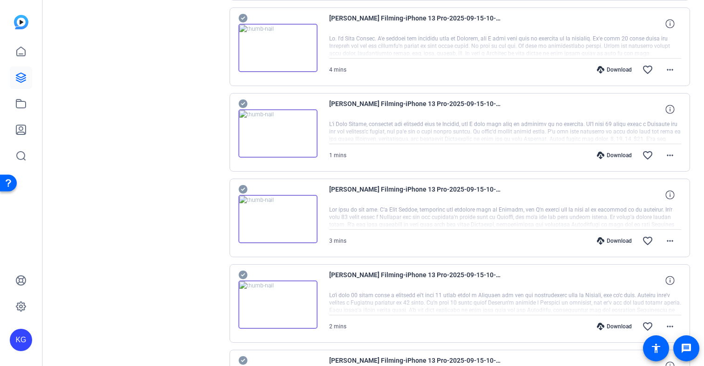
click at [621, 68] on div "Download" at bounding box center [614, 69] width 44 height 7
click at [616, 157] on div "Download" at bounding box center [614, 155] width 44 height 7
click at [619, 241] on div "Download" at bounding box center [614, 240] width 44 height 7
click at [618, 327] on div "Download" at bounding box center [614, 326] width 44 height 7
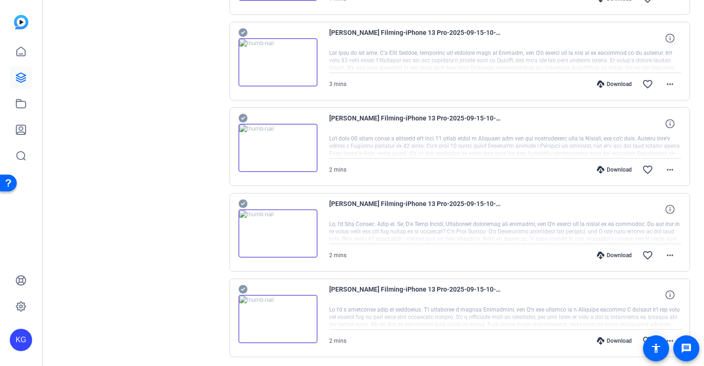
scroll to position [1243, 0]
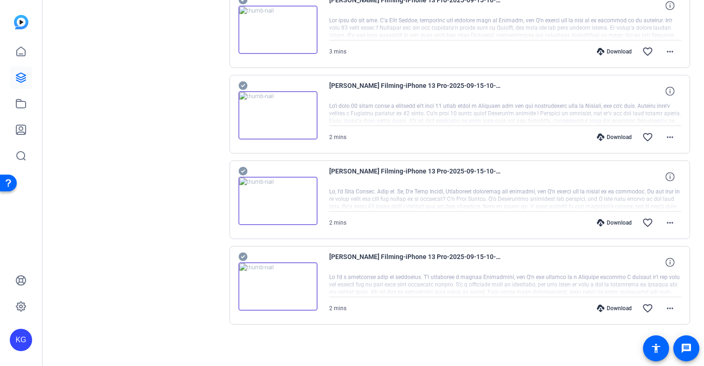
click at [615, 222] on div "Download" at bounding box center [614, 222] width 44 height 7
click at [618, 310] on div "Download" at bounding box center [614, 308] width 44 height 7
